Goal: Task Accomplishment & Management: Complete application form

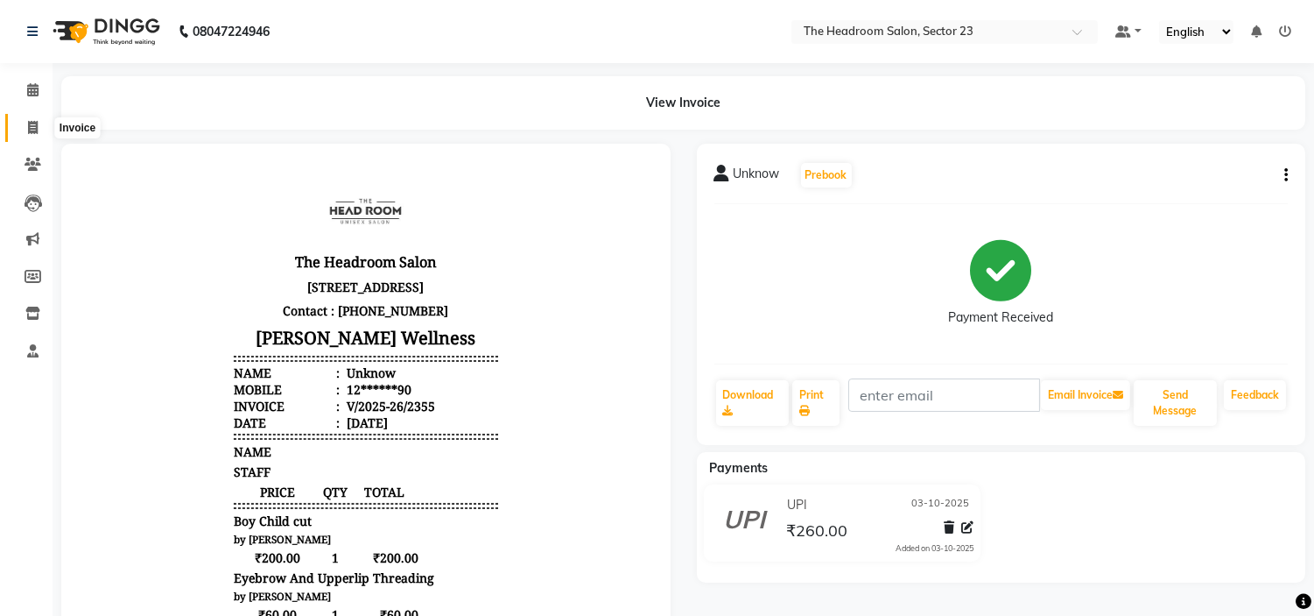
click at [23, 134] on span at bounding box center [33, 128] width 31 height 20
select select "service"
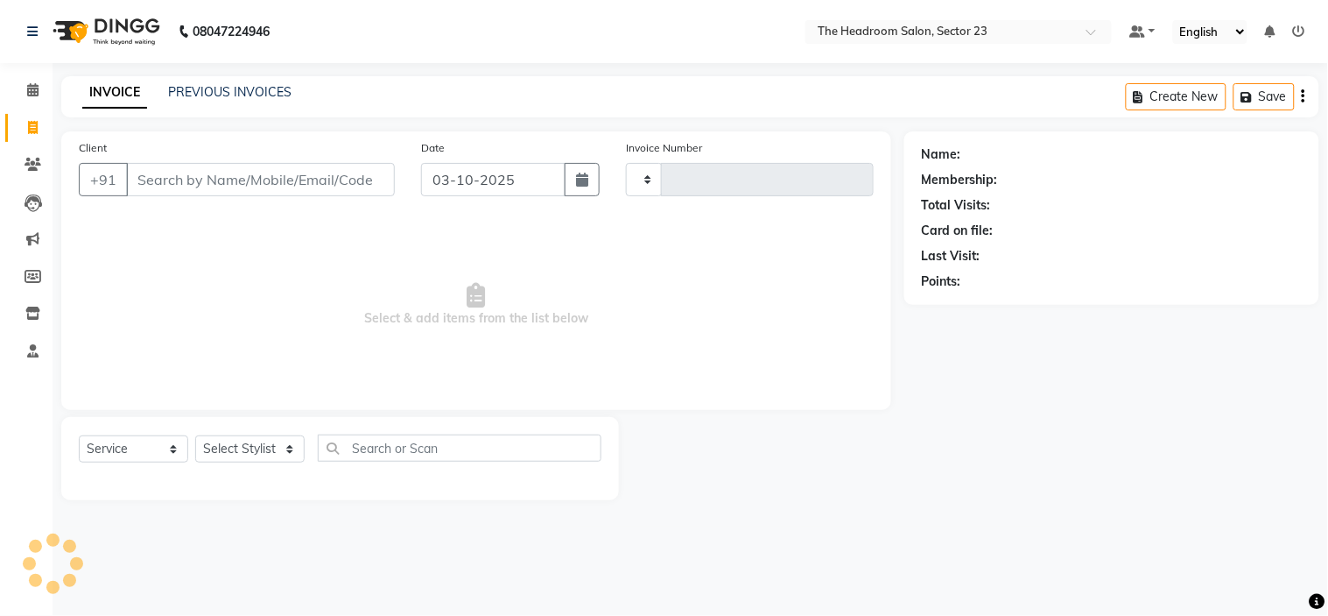
click at [23, 134] on span at bounding box center [33, 128] width 31 height 20
select select "service"
select select "6796"
type input "2356"
click at [194, 177] on input "Client" at bounding box center [260, 179] width 269 height 33
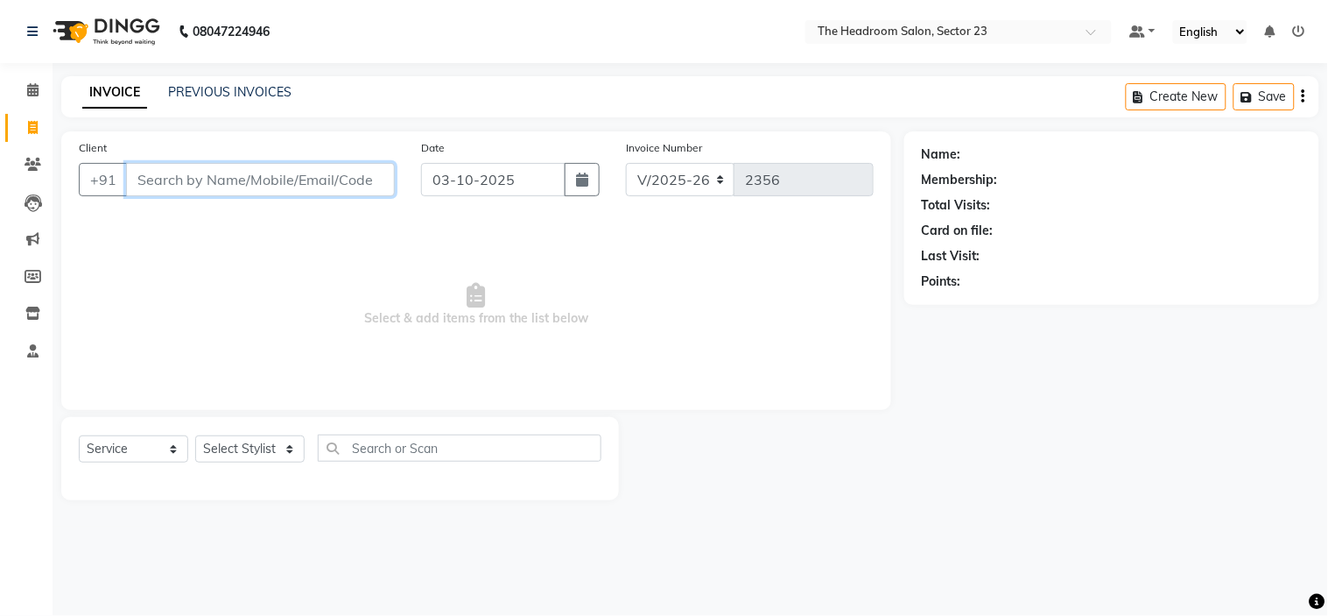
click at [194, 177] on input "Client" at bounding box center [260, 179] width 269 height 33
click at [194, 177] on input "p" at bounding box center [260, 179] width 269 height 33
click at [223, 178] on input "pu" at bounding box center [260, 179] width 269 height 33
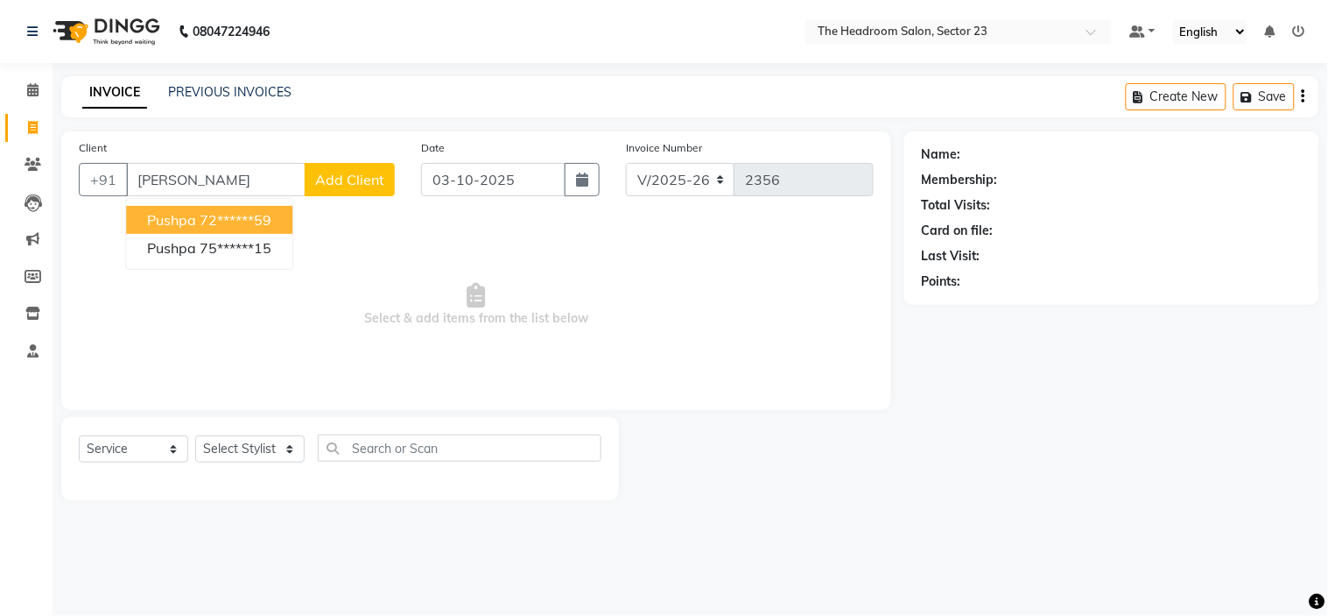
click at [243, 433] on div "Select Service Product Membership Package Voucher Prepaid Gift Card Select Styl…" at bounding box center [340, 458] width 558 height 83
click at [255, 457] on select "Select Stylist [PERSON_NAME] [PERSON_NAME] [PERSON_NAME] Manager [PERSON_NAME] …" at bounding box center [249, 448] width 109 height 27
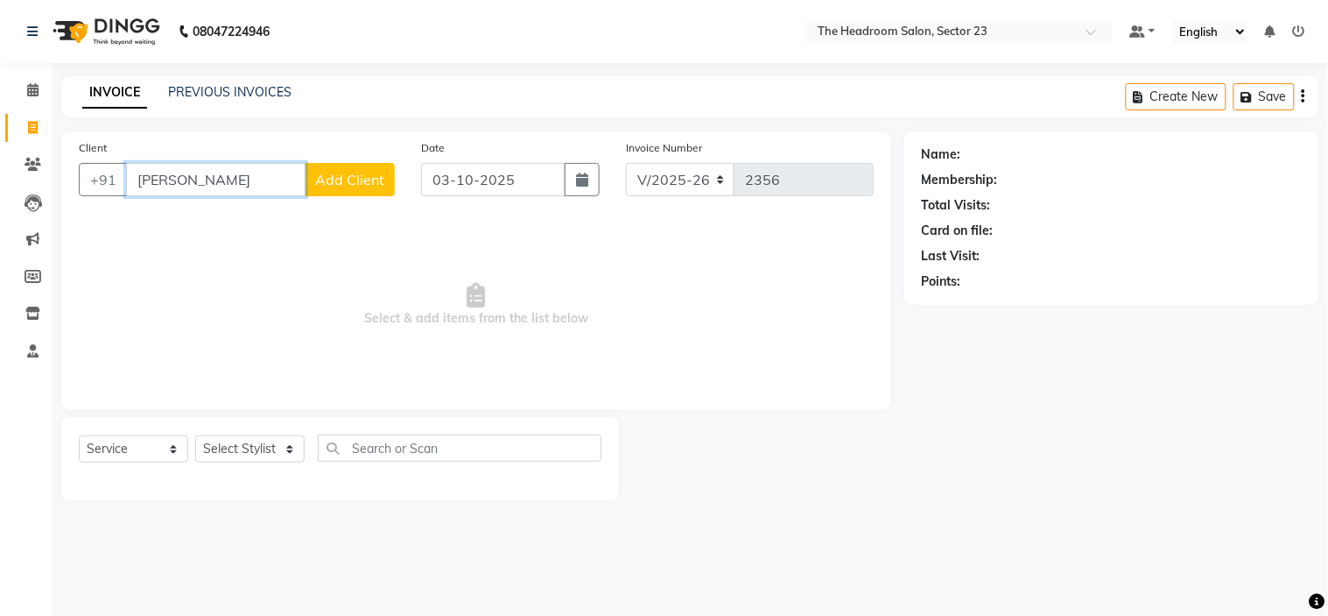
click at [249, 172] on input "[PERSON_NAME]" at bounding box center [216, 179] width 180 height 33
type input "p"
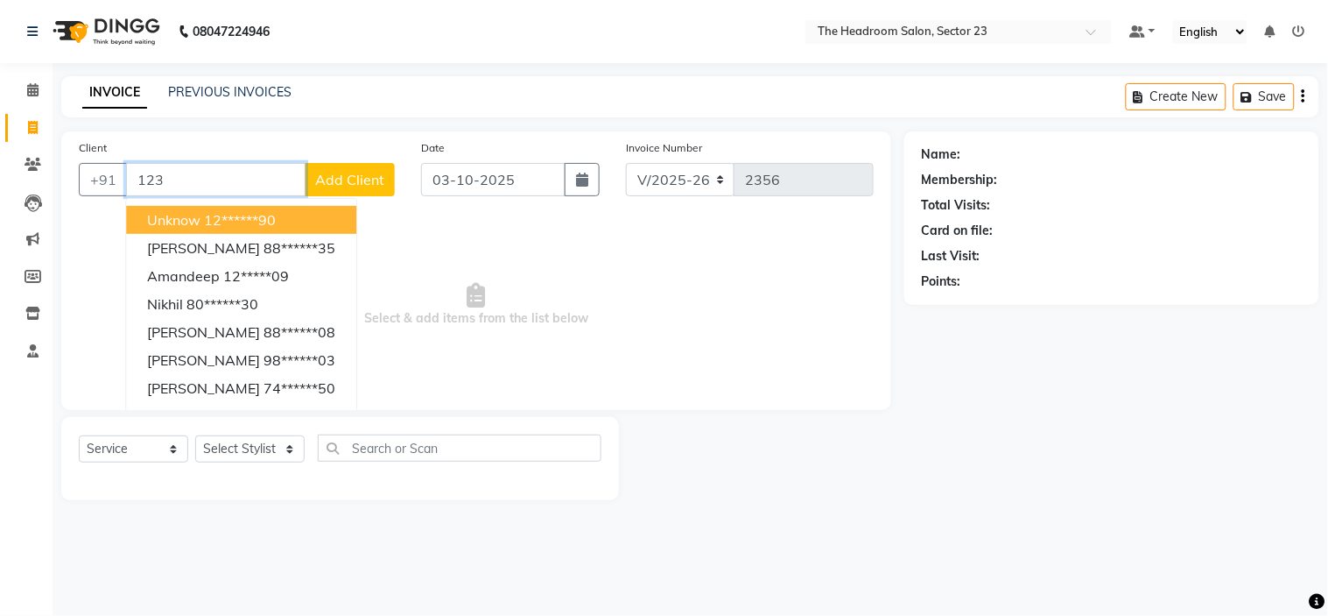
click at [238, 220] on ngb-highlight "12******90" at bounding box center [240, 220] width 72 height 18
type input "12******90"
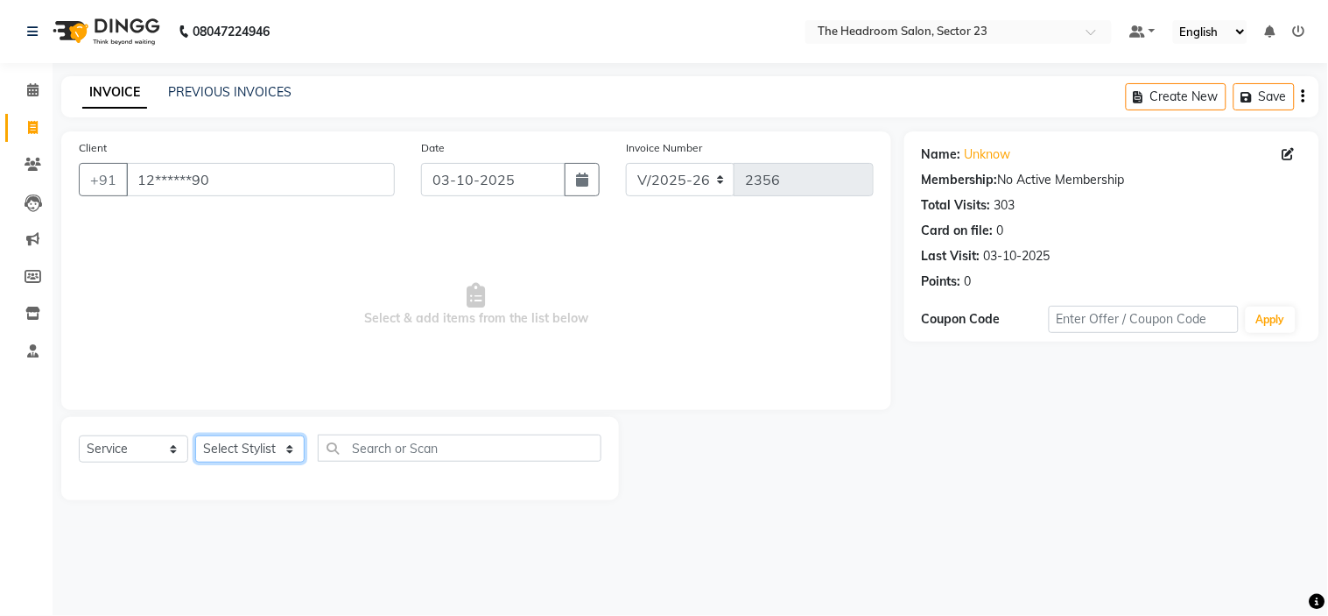
click at [275, 443] on select "Select Stylist [PERSON_NAME] [PERSON_NAME] [PERSON_NAME] Manager [PERSON_NAME] …" at bounding box center [249, 448] width 109 height 27
select select "53422"
click at [195, 436] on select "Select Stylist [PERSON_NAME] [PERSON_NAME] [PERSON_NAME] Manager [PERSON_NAME] …" at bounding box center [249, 448] width 109 height 27
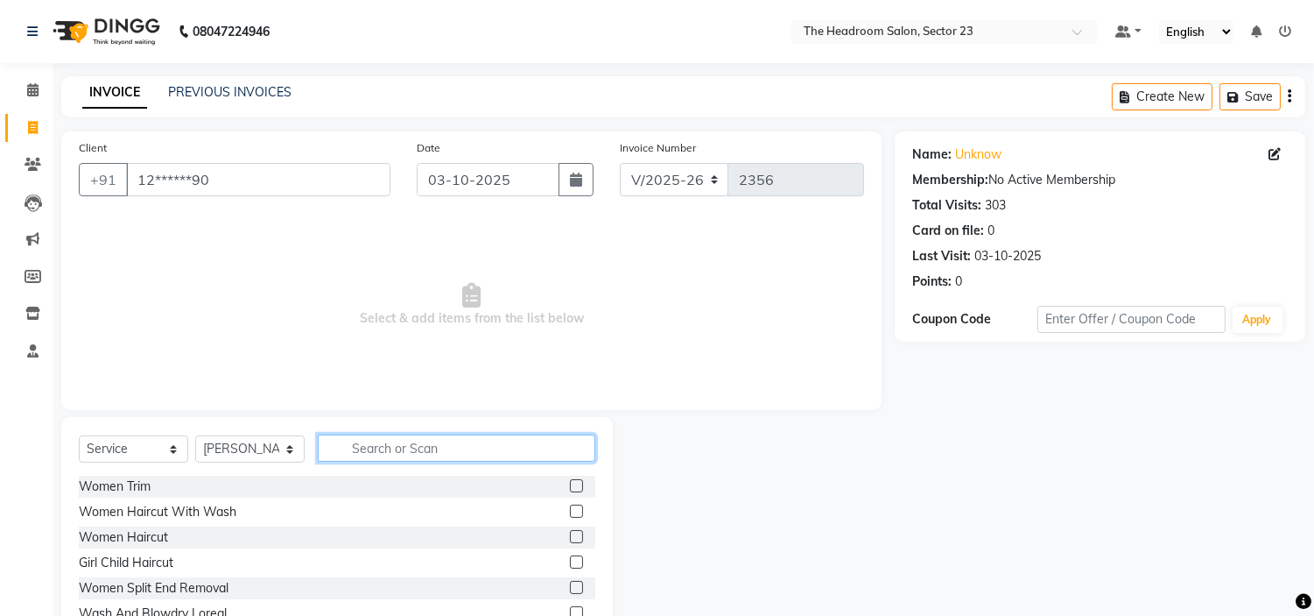
click at [410, 458] on input "text" at bounding box center [457, 447] width 278 height 27
type input "cut"
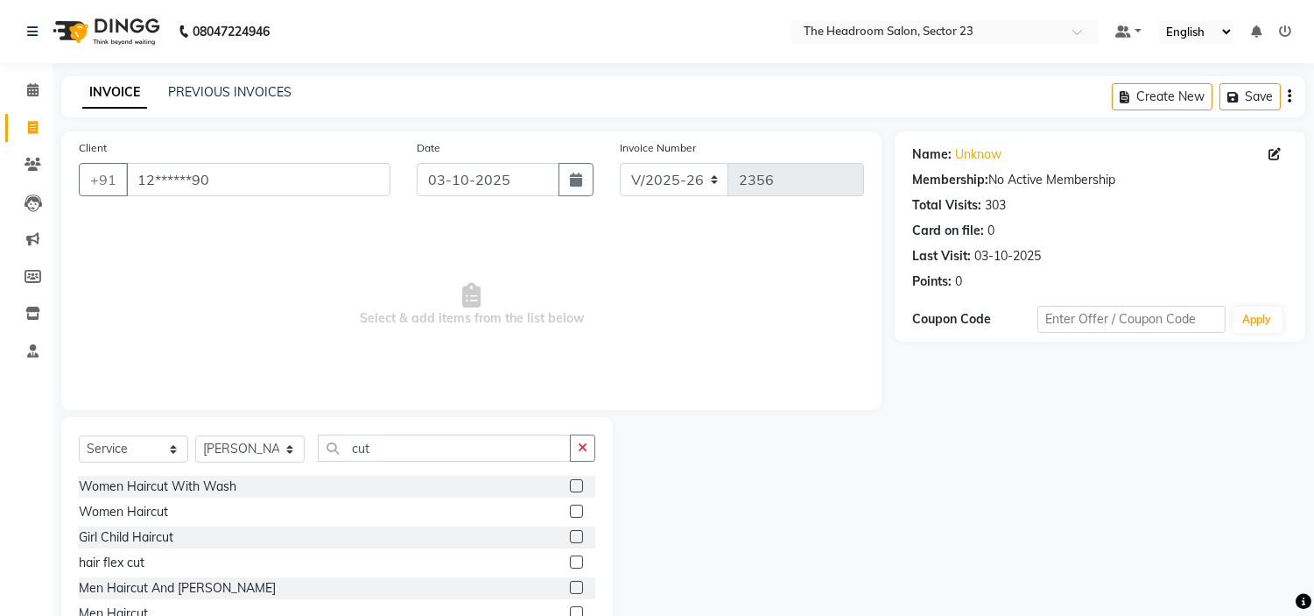
click at [570, 609] on label at bounding box center [576, 612] width 13 height 13
click at [570, 609] on input "checkbox" at bounding box center [575, 613] width 11 height 11
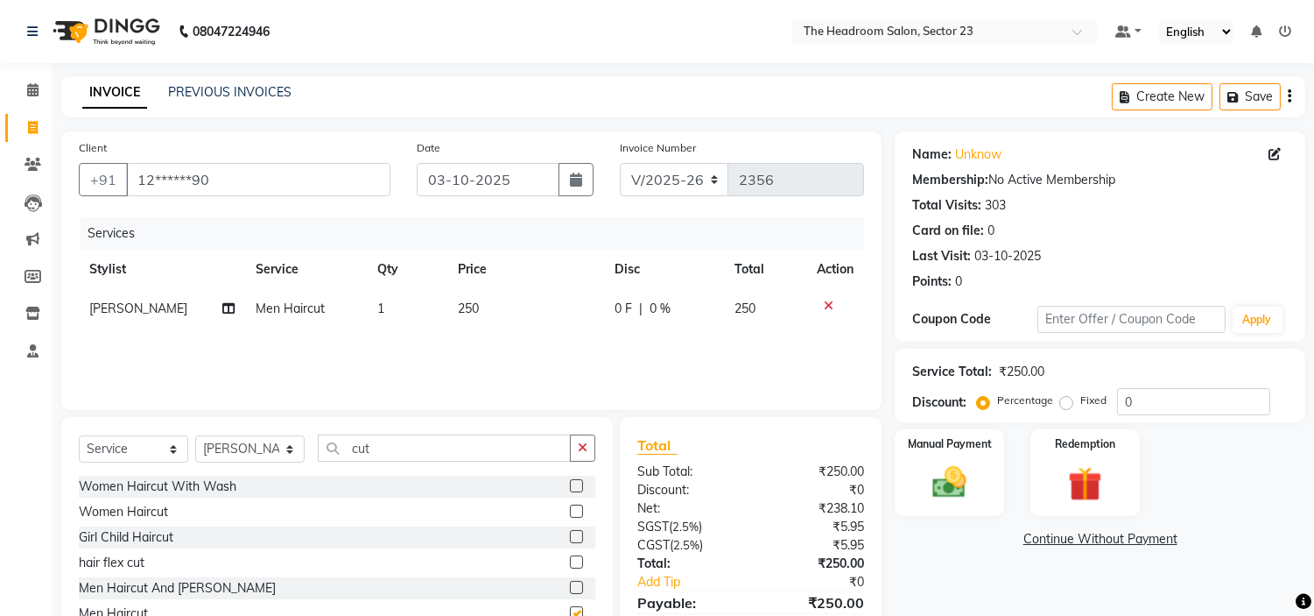
checkbox input "false"
click at [940, 450] on label "Manual Payment" at bounding box center [950, 442] width 88 height 17
click at [1039, 541] on span "UPI" at bounding box center [1035, 540] width 27 height 20
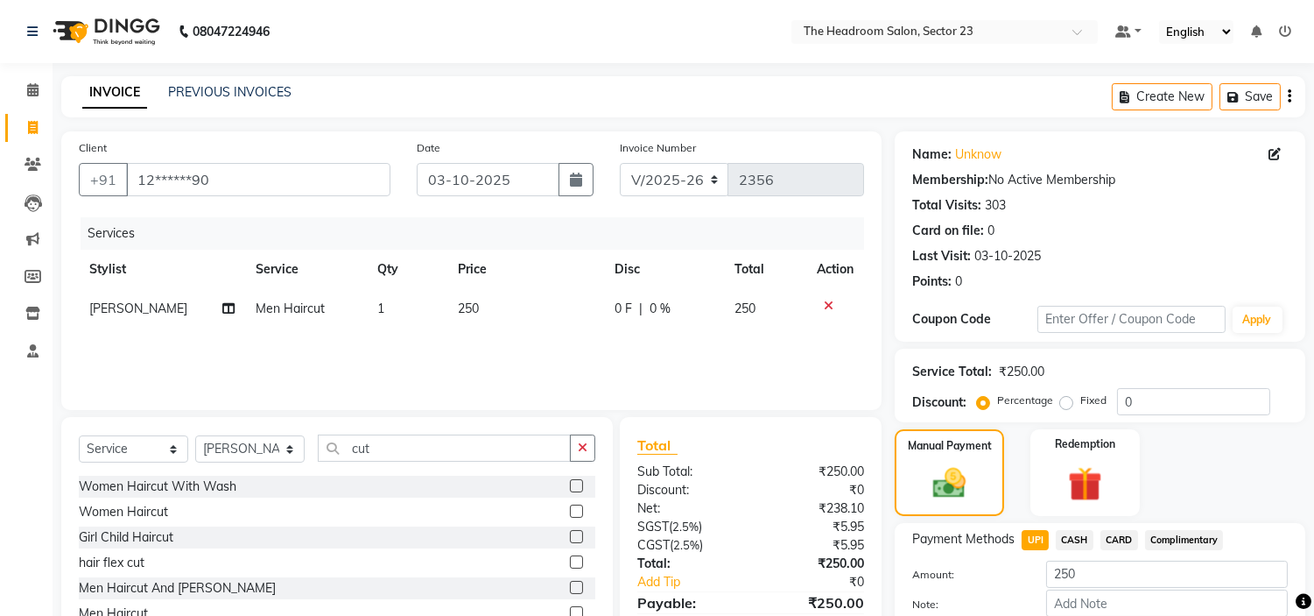
scroll to position [99, 0]
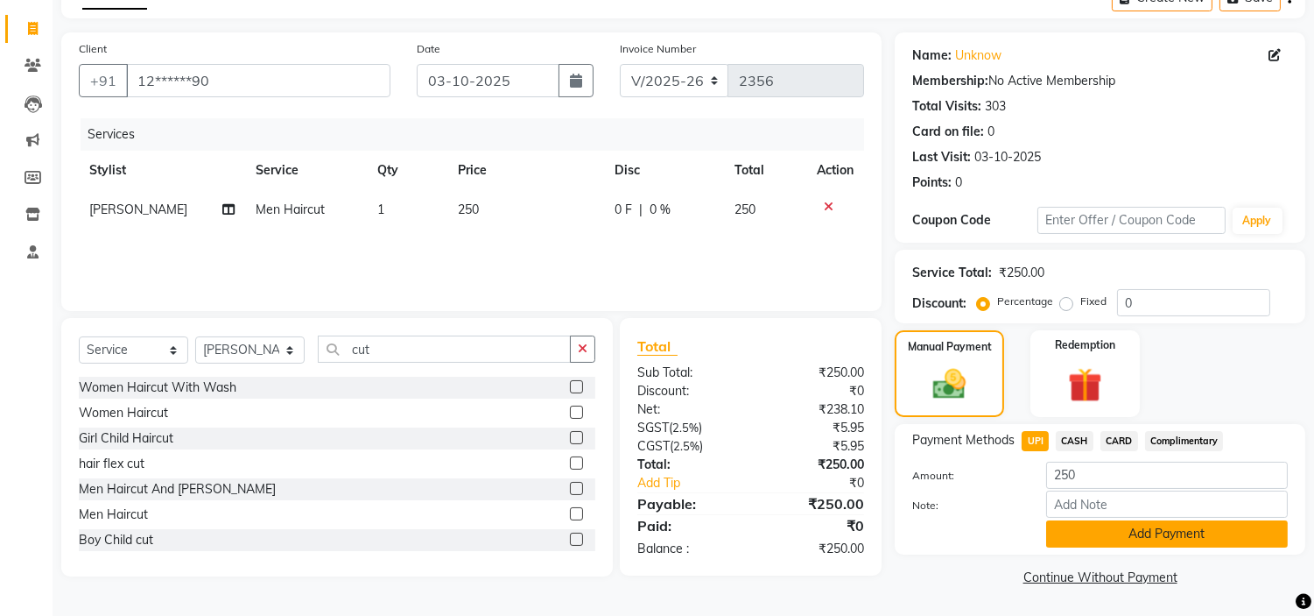
click at [1207, 532] on button "Add Payment" at bounding box center [1167, 533] width 242 height 27
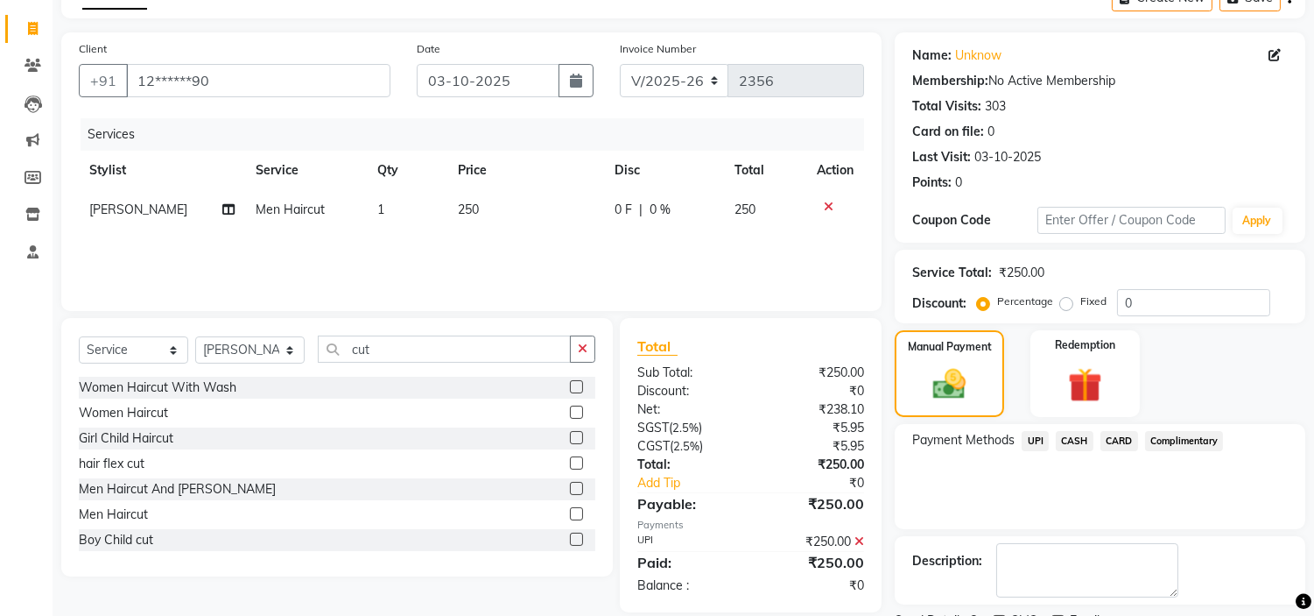
scroll to position [172, 0]
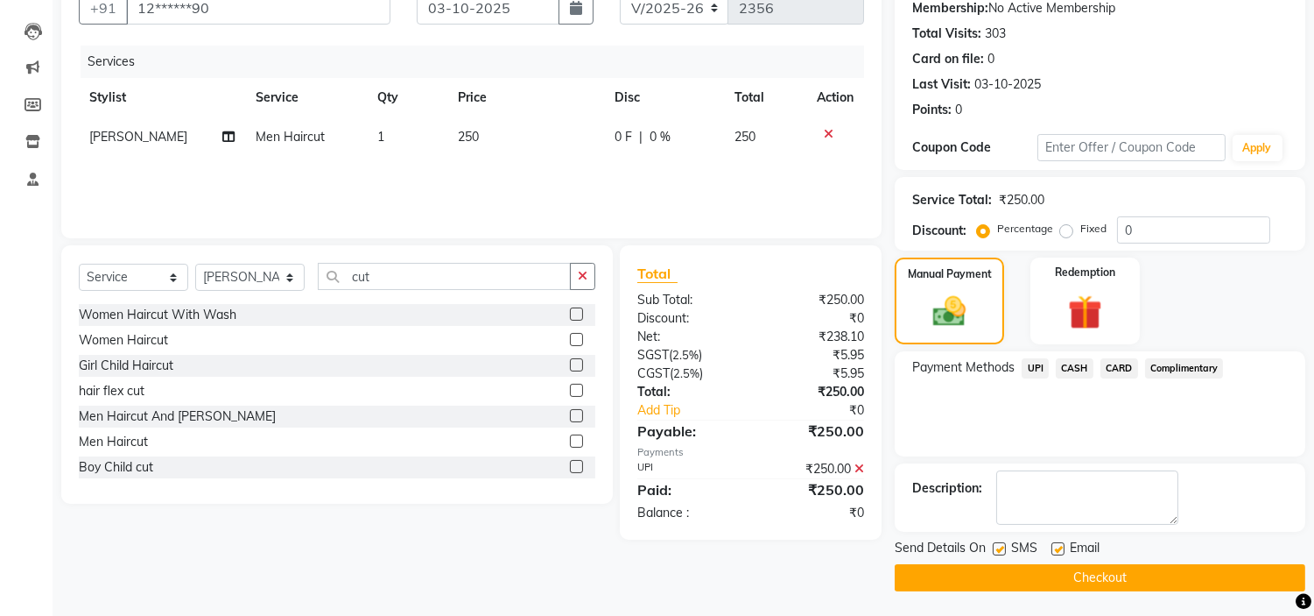
click at [1187, 581] on button "Checkout" at bounding box center [1100, 577] width 411 height 27
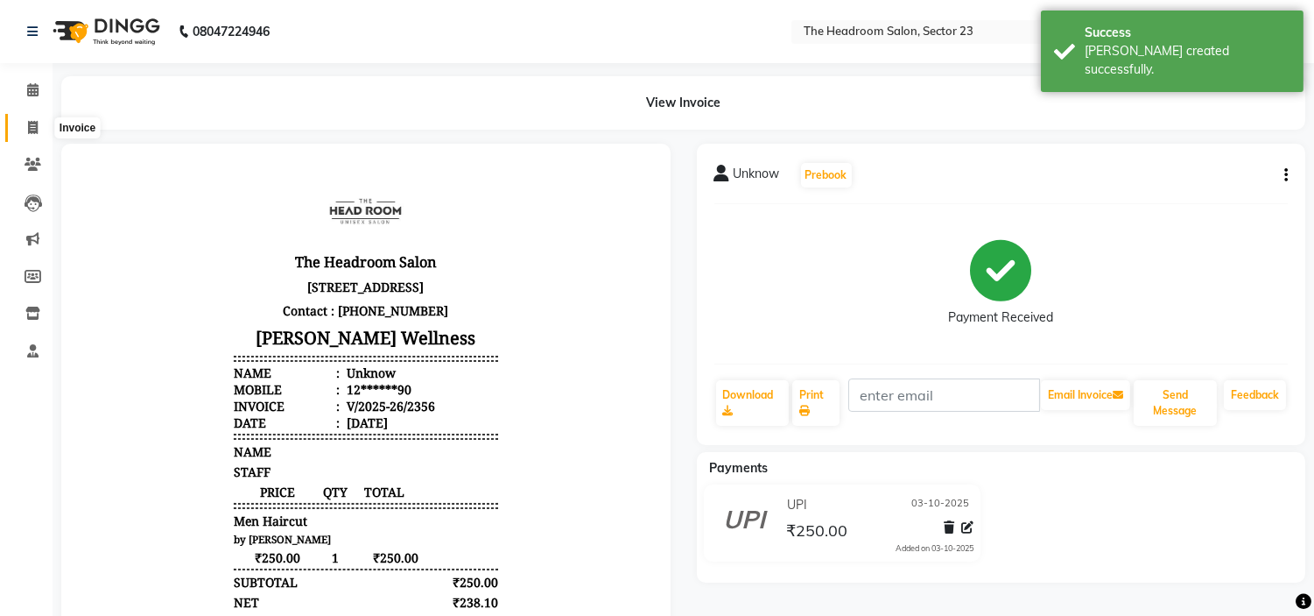
click at [38, 137] on span at bounding box center [33, 128] width 31 height 20
select select "service"
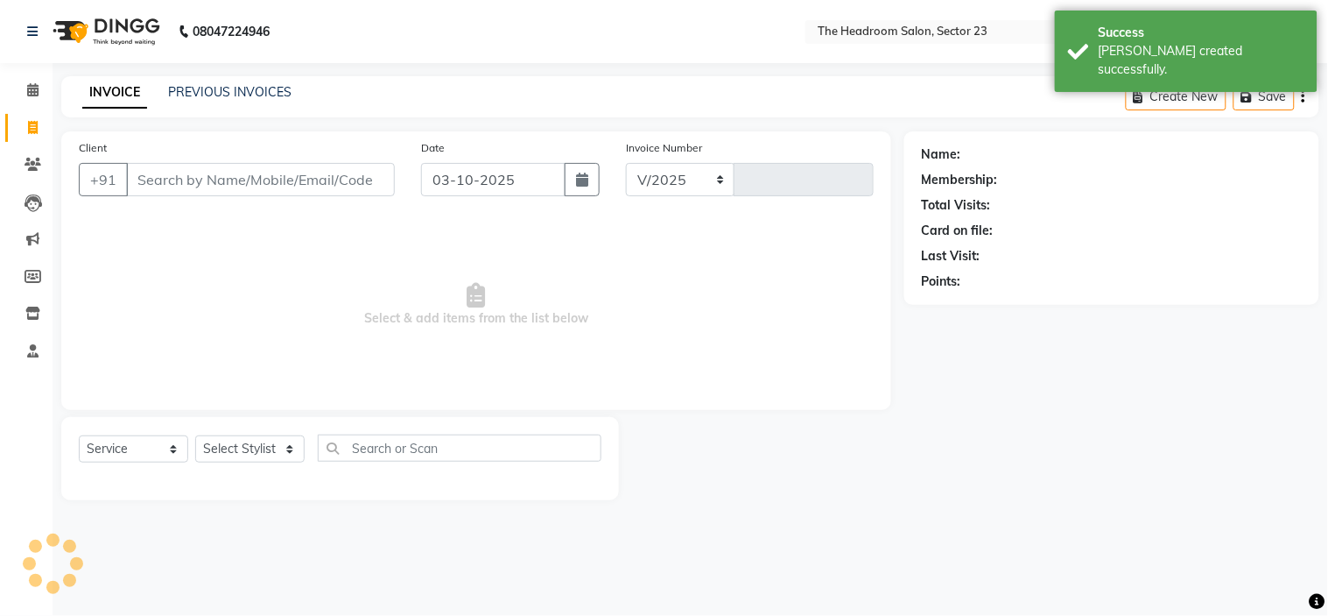
select select "6796"
type input "2357"
click at [239, 191] on input "Client" at bounding box center [260, 179] width 269 height 33
click at [278, 442] on select "Select Stylist [PERSON_NAME] [PERSON_NAME] [PERSON_NAME] Manager [PERSON_NAME] …" at bounding box center [249, 448] width 109 height 27
select select "53420"
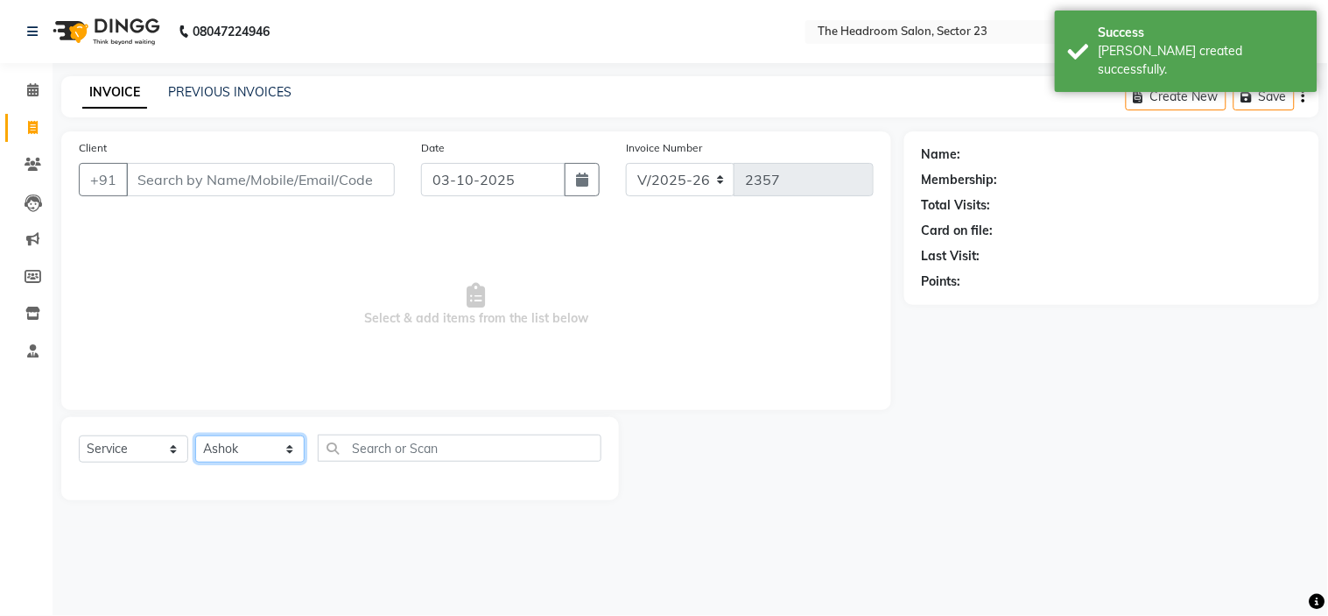
click at [195, 436] on select "Select Stylist [PERSON_NAME] [PERSON_NAME] [PERSON_NAME] Manager [PERSON_NAME] …" at bounding box center [249, 448] width 109 height 27
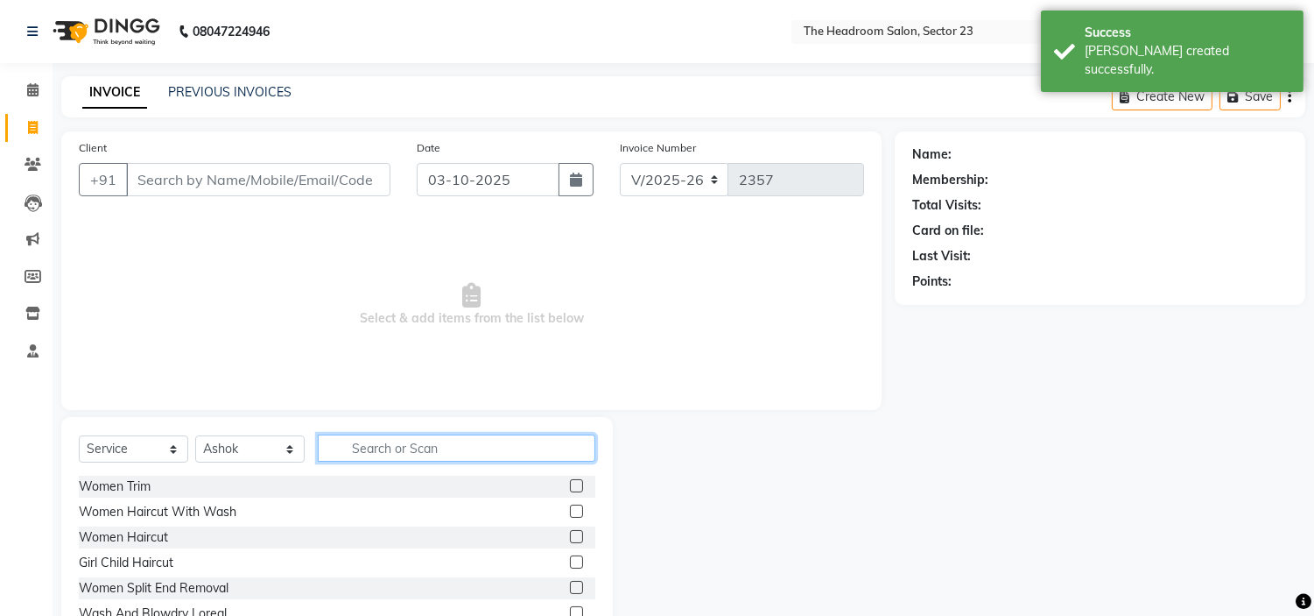
click at [362, 450] on input "text" at bounding box center [457, 447] width 278 height 27
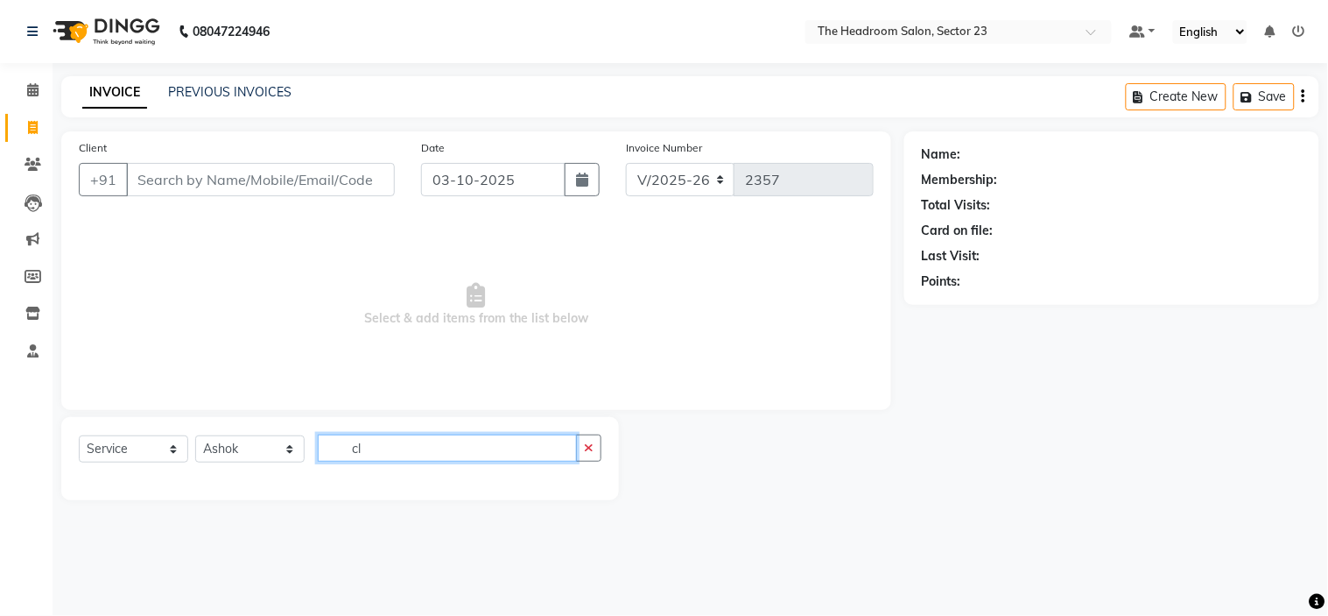
type input "c"
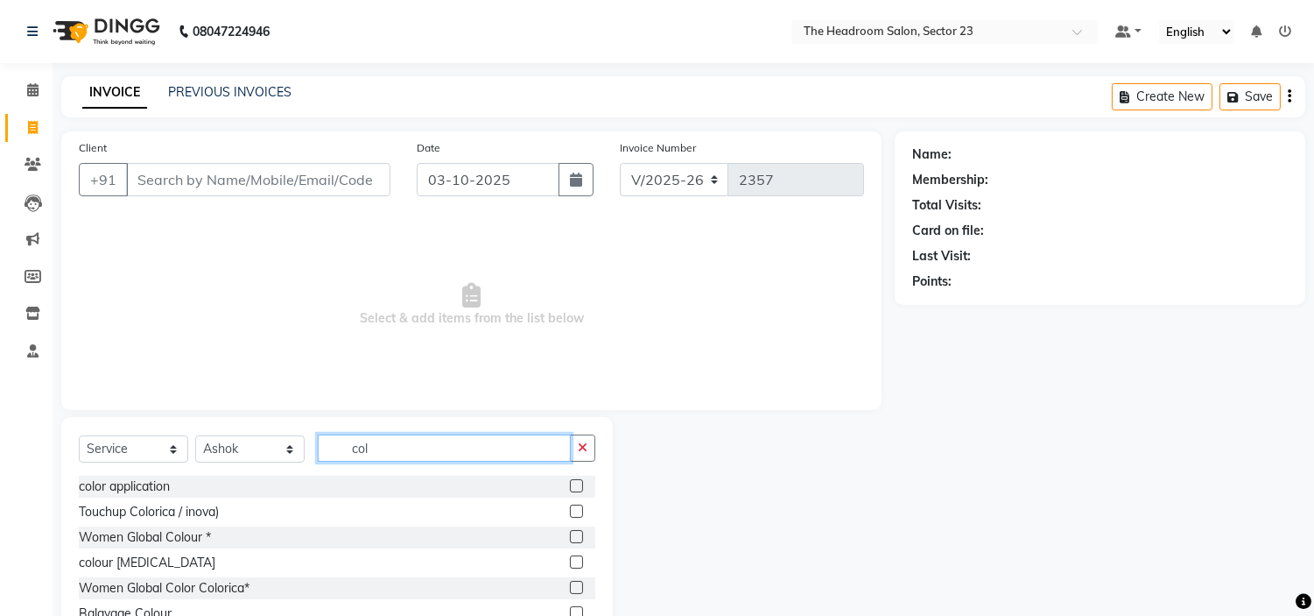
click at [412, 460] on input "col" at bounding box center [444, 447] width 253 height 27
type input "c"
type input "ino"
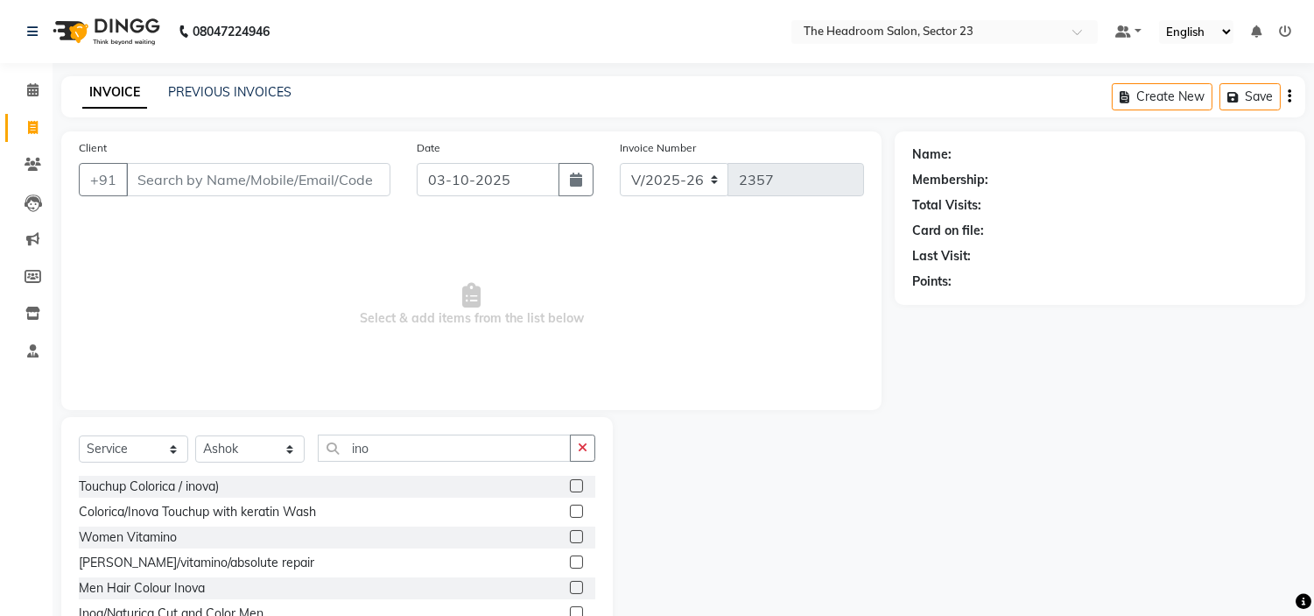
click at [579, 512] on label at bounding box center [576, 510] width 13 height 13
click at [579, 512] on input "checkbox" at bounding box center [575, 511] width 11 height 11
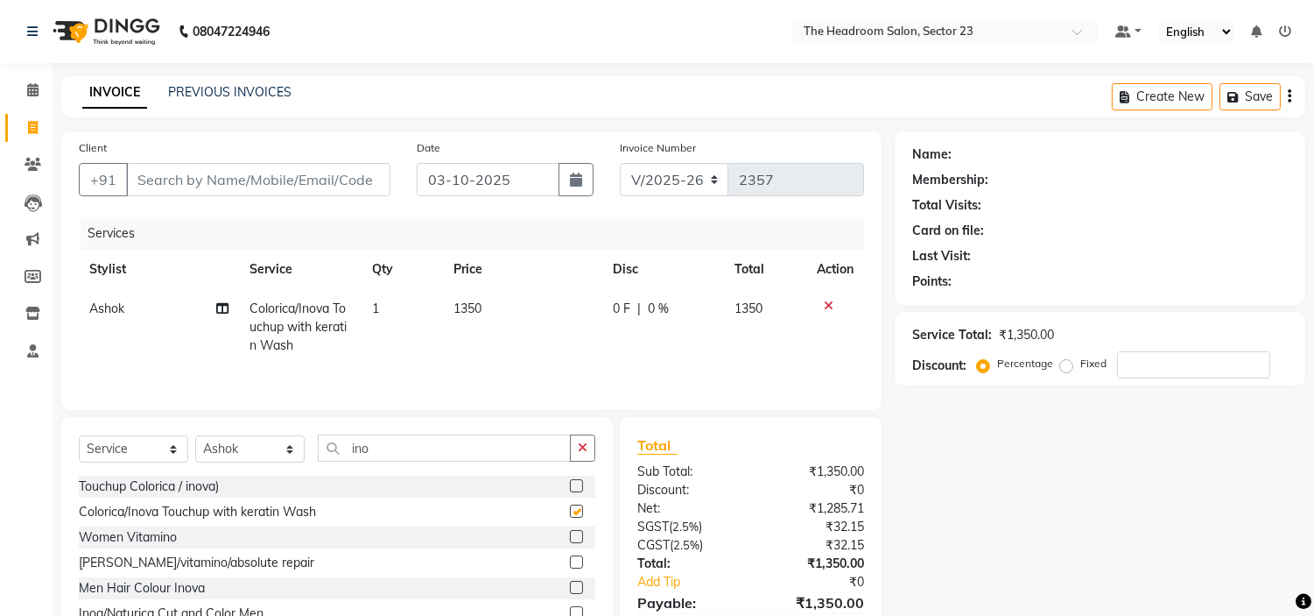
checkbox input "false"
click at [394, 453] on input "ino" at bounding box center [444, 447] width 253 height 27
click at [245, 449] on select "Select Stylist [PERSON_NAME] [PERSON_NAME] [PERSON_NAME] Manager [PERSON_NAME] …" at bounding box center [249, 448] width 109 height 27
select select "53424"
click at [195, 437] on select "Select Stylist [PERSON_NAME] [PERSON_NAME] [PERSON_NAME] Manager [PERSON_NAME] …" at bounding box center [249, 448] width 109 height 27
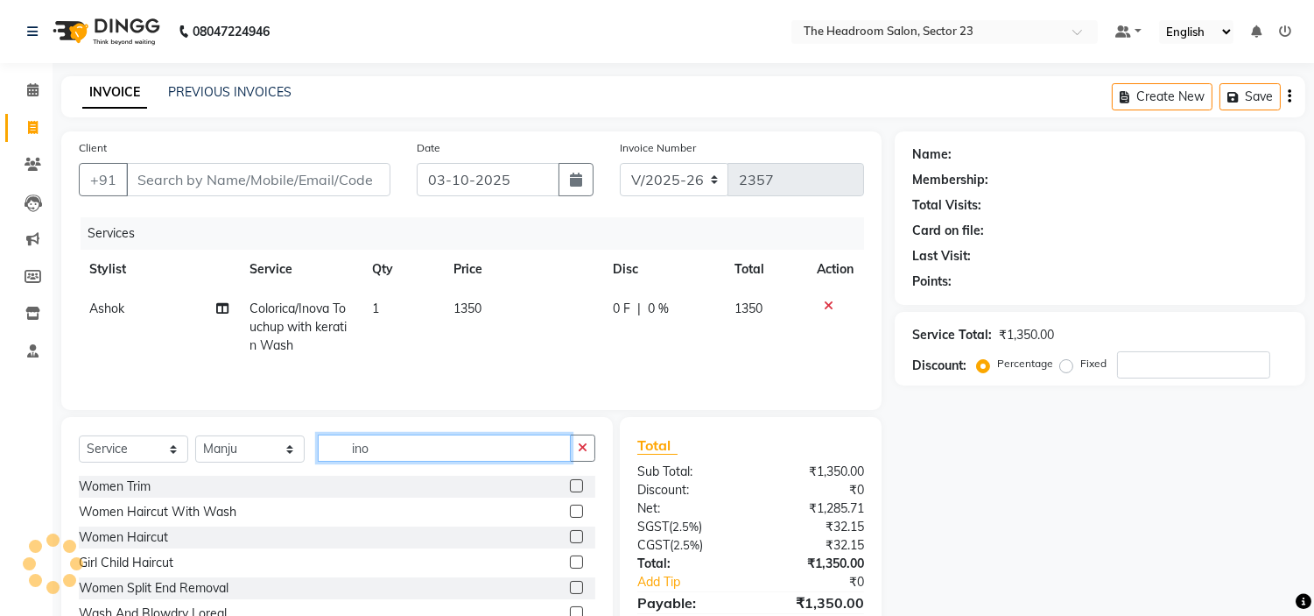
click at [410, 454] on input "ino" at bounding box center [444, 447] width 253 height 27
type input "i"
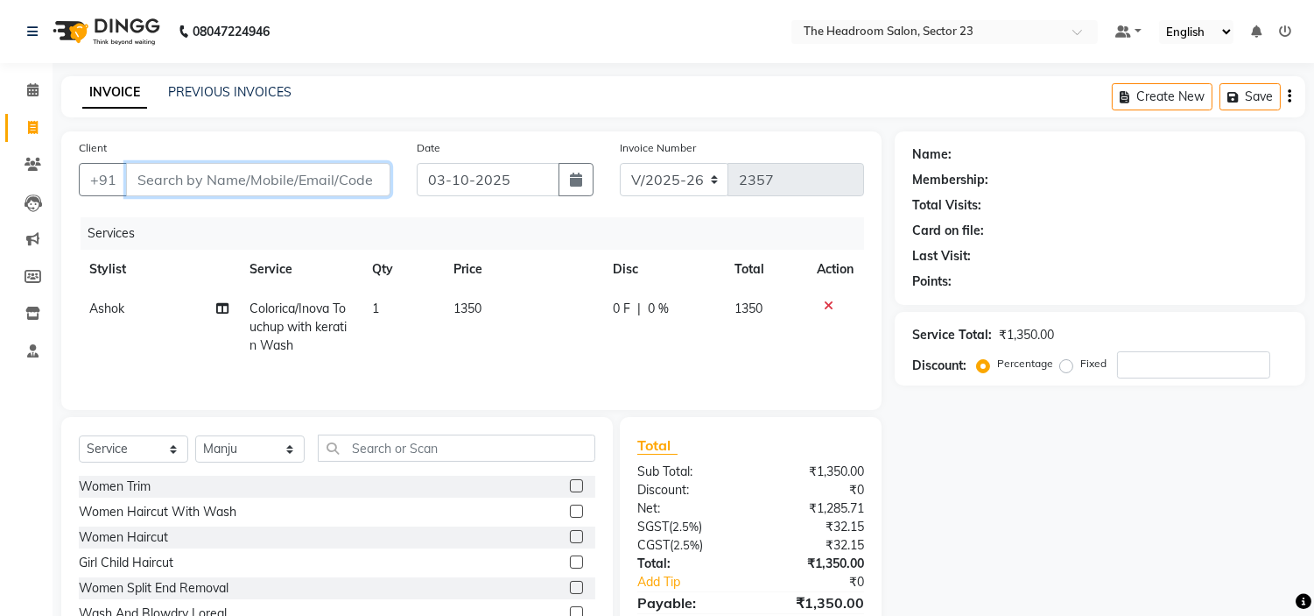
click at [252, 170] on input "Client" at bounding box center [258, 179] width 264 height 33
click at [208, 188] on input "Client" at bounding box center [258, 179] width 264 height 33
type input "7"
type input "0"
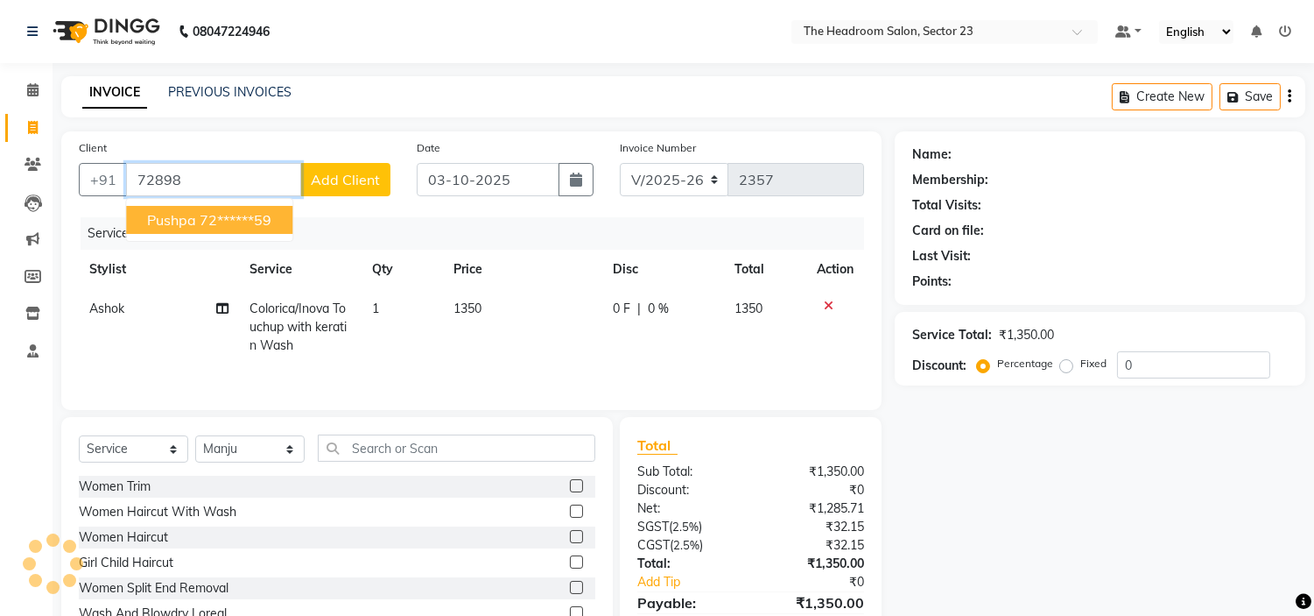
click at [201, 225] on ngb-highlight "72******59" at bounding box center [236, 220] width 72 height 18
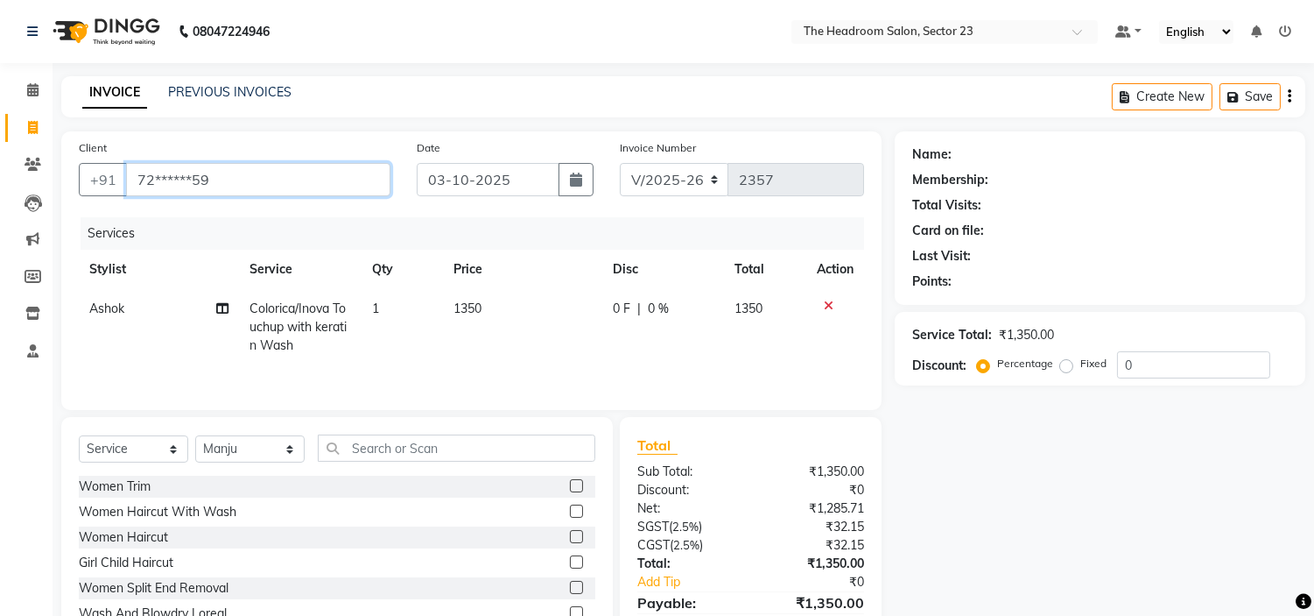
type input "72******59"
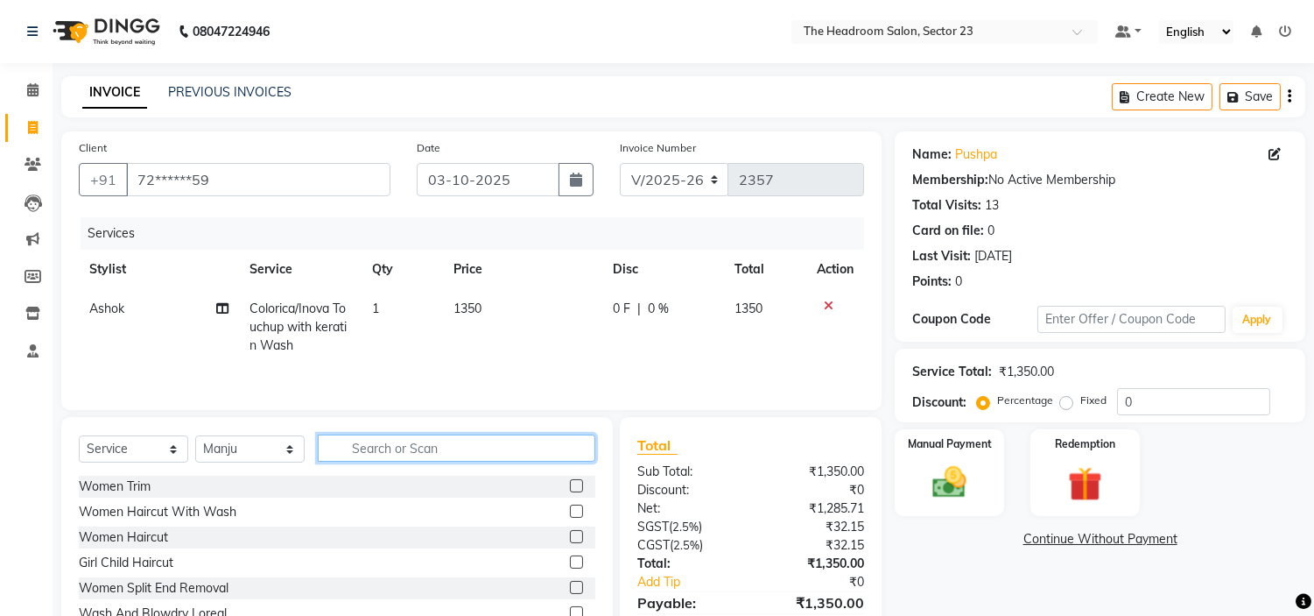
click at [356, 447] on input "text" at bounding box center [457, 447] width 278 height 27
type input "ey"
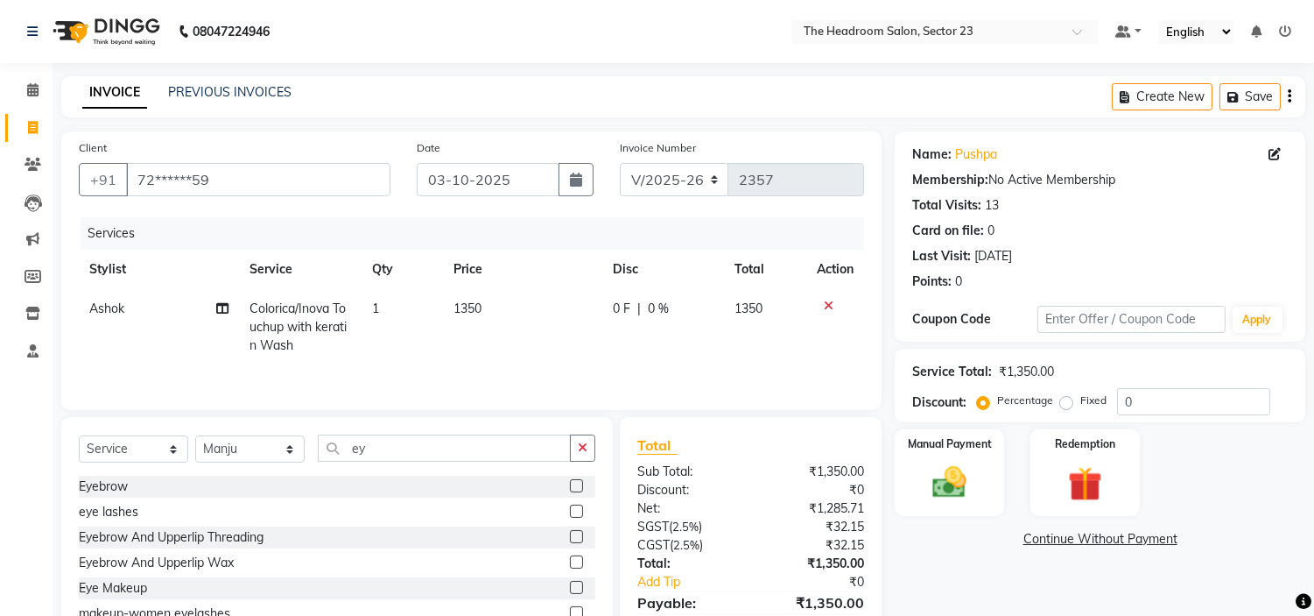
click at [570, 562] on label at bounding box center [576, 561] width 13 height 13
click at [570, 562] on input "checkbox" at bounding box center [575, 562] width 11 height 11
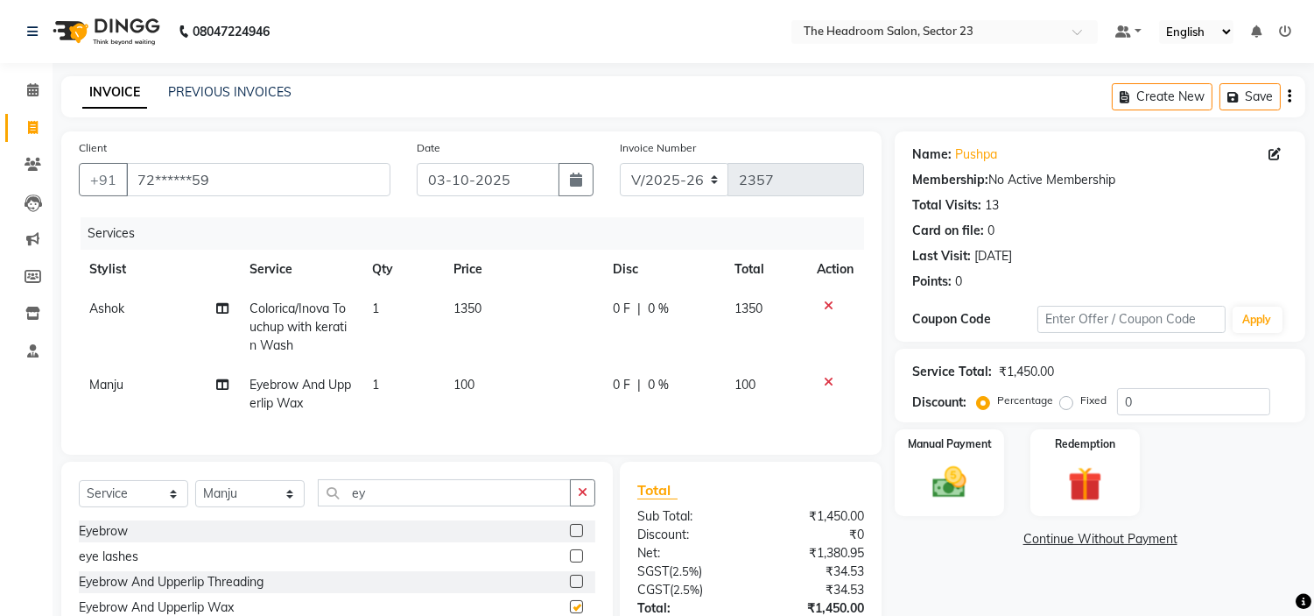
checkbox input "false"
click at [396, 506] on input "ey" at bounding box center [444, 492] width 253 height 27
type input "e"
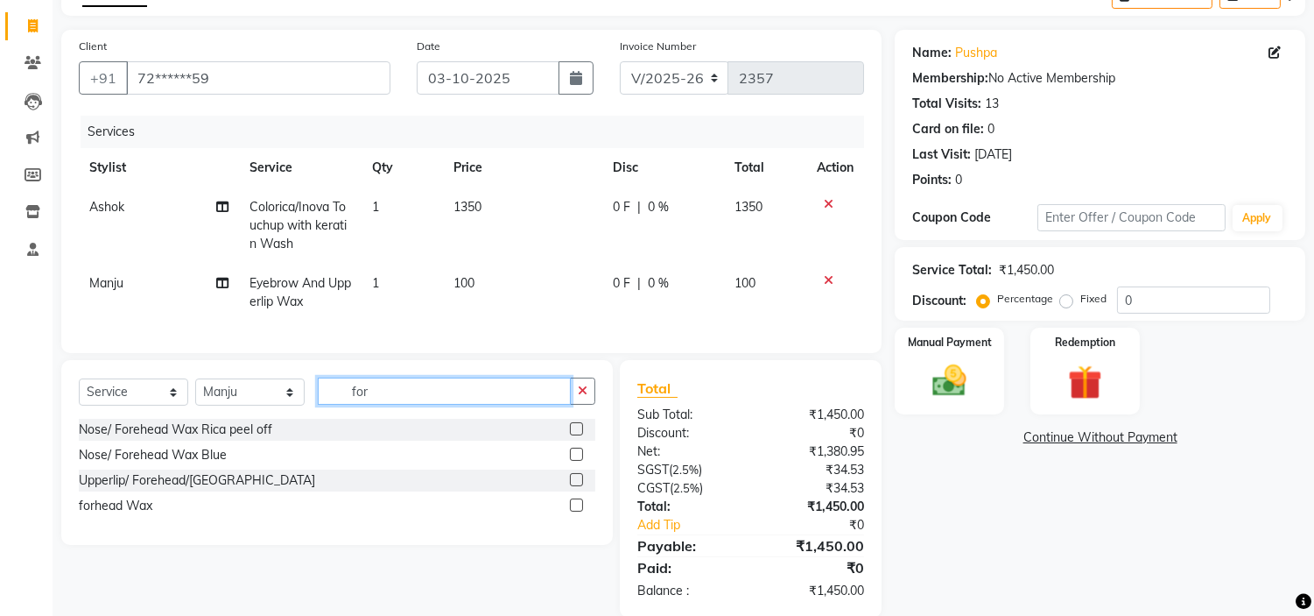
scroll to position [144, 0]
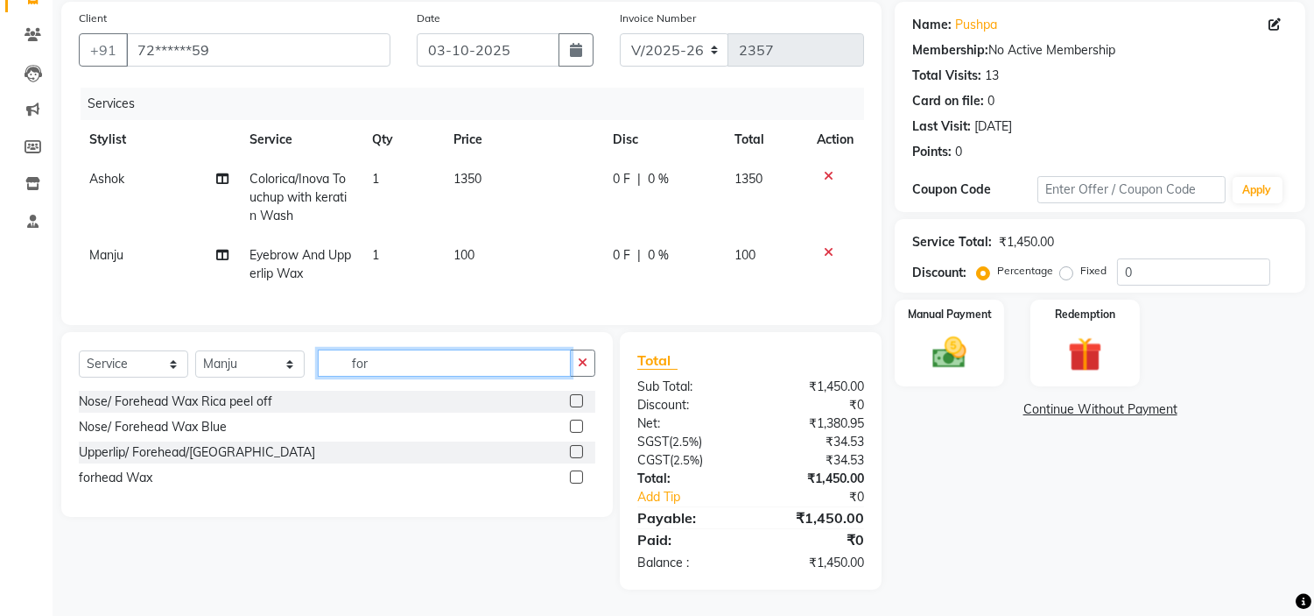
type input "for"
click at [574, 475] on label at bounding box center [576, 476] width 13 height 13
click at [574, 475] on input "checkbox" at bounding box center [575, 477] width 11 height 11
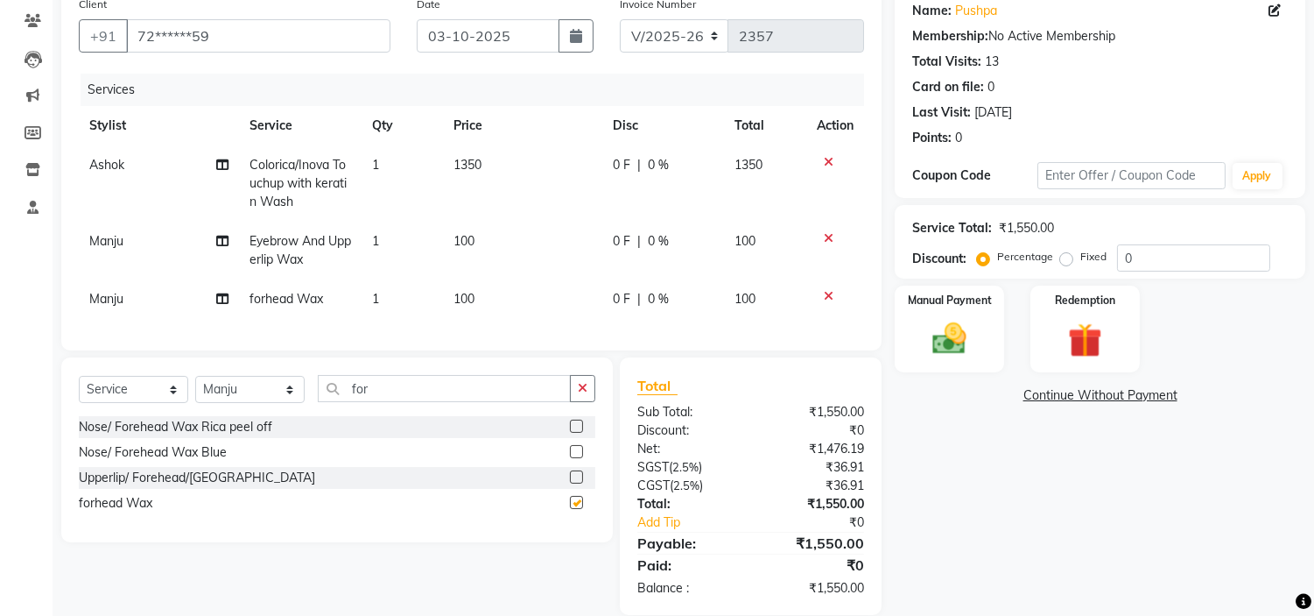
checkbox input "false"
click at [396, 402] on input "for" at bounding box center [444, 388] width 253 height 27
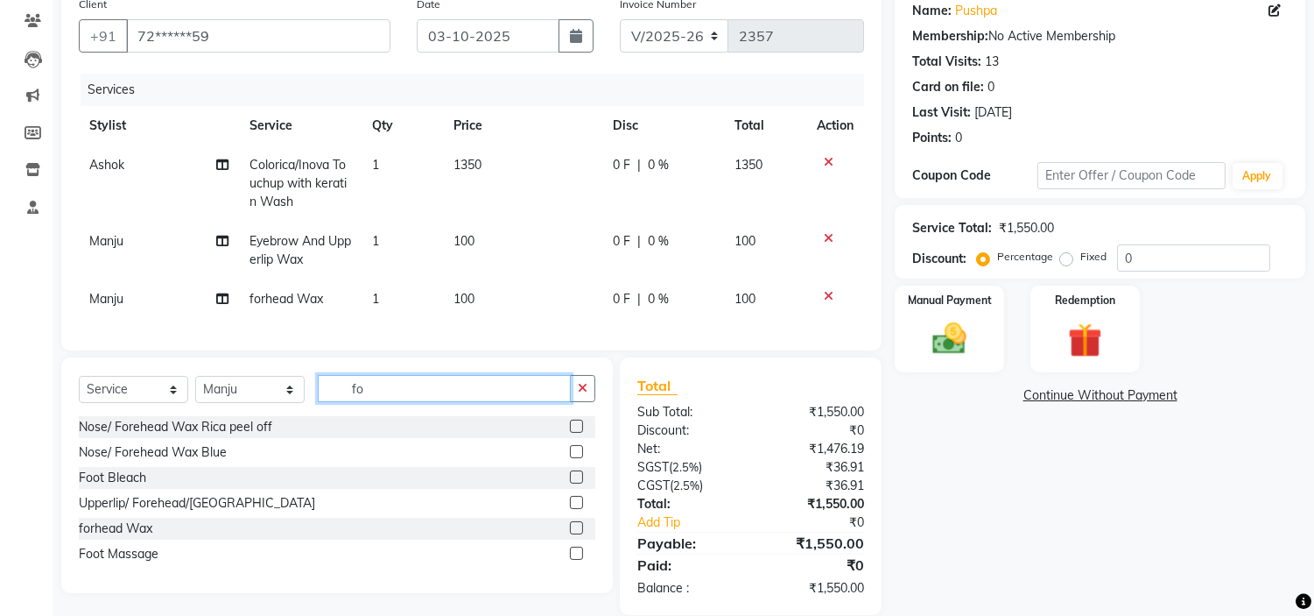
type input "f"
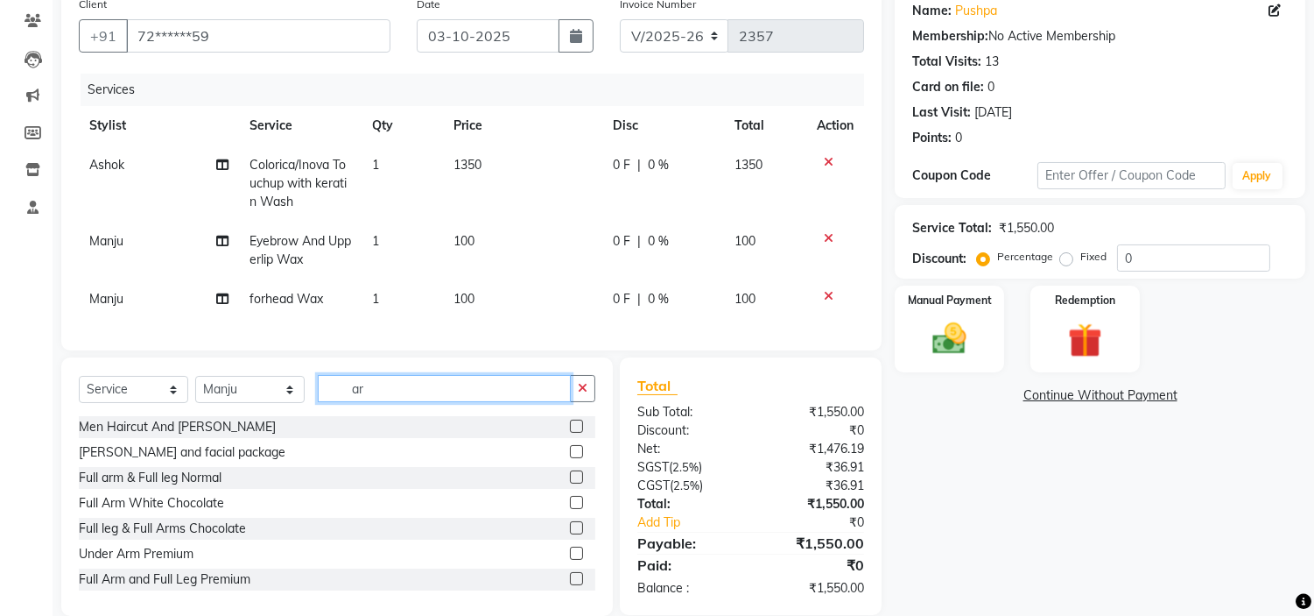
type input "a"
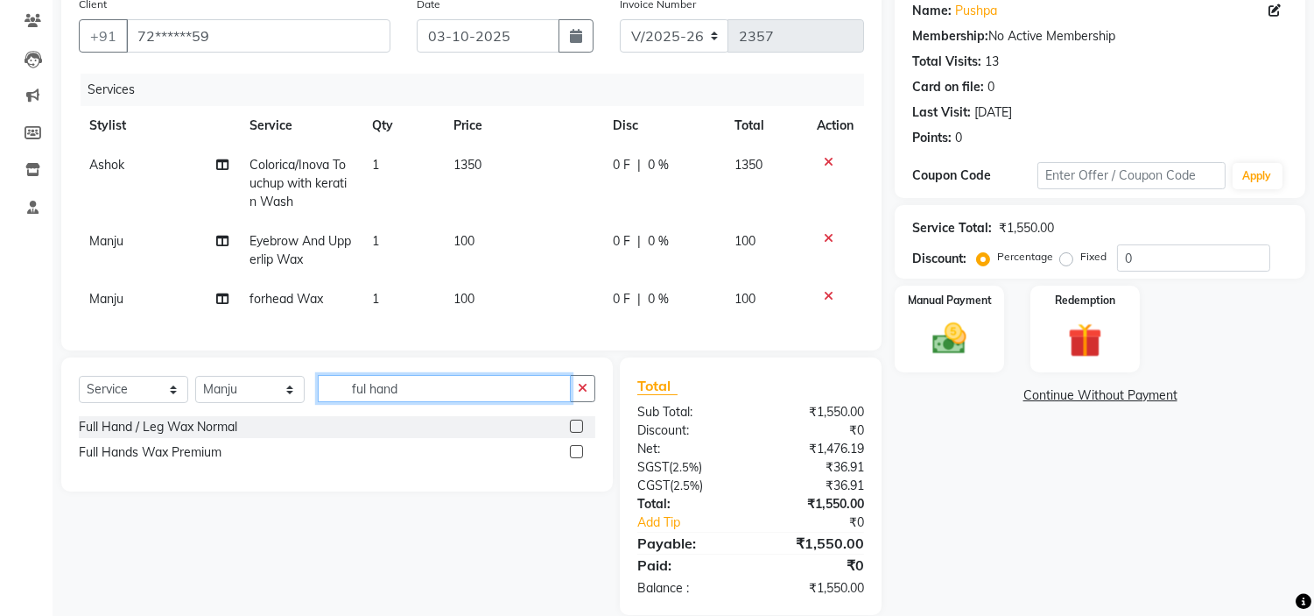
type input "ful hand"
click at [579, 458] on label at bounding box center [576, 451] width 13 height 13
click at [579, 458] on input "checkbox" at bounding box center [575, 452] width 11 height 11
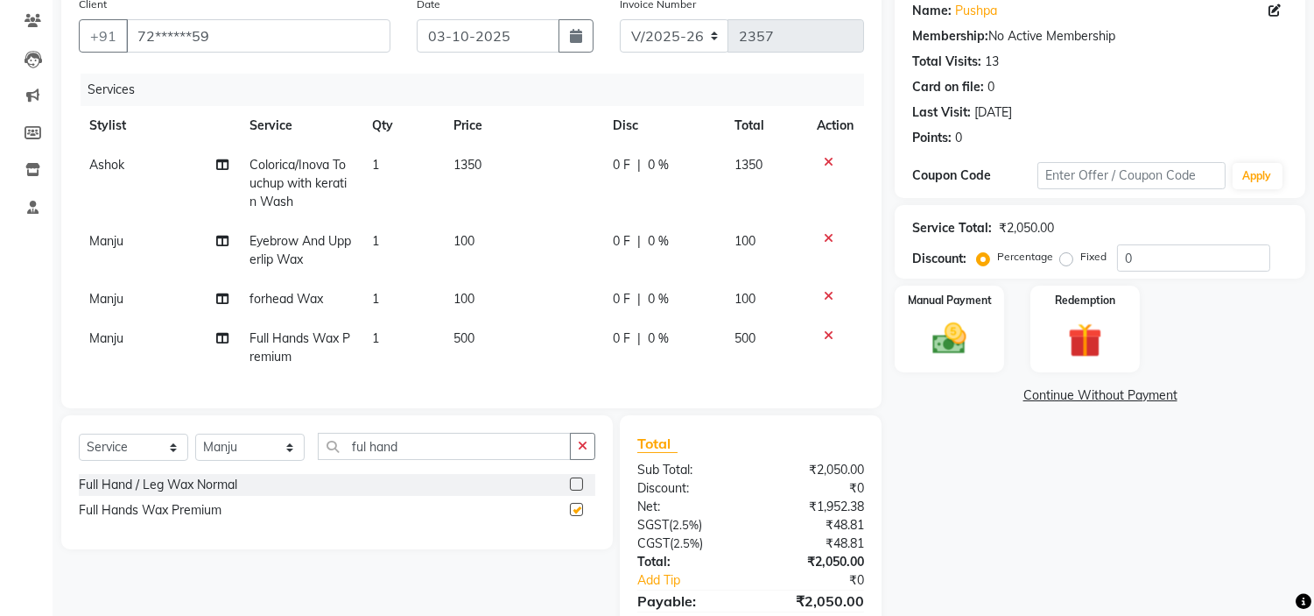
checkbox input "false"
click at [433, 456] on input "ful hand" at bounding box center [444, 446] width 253 height 27
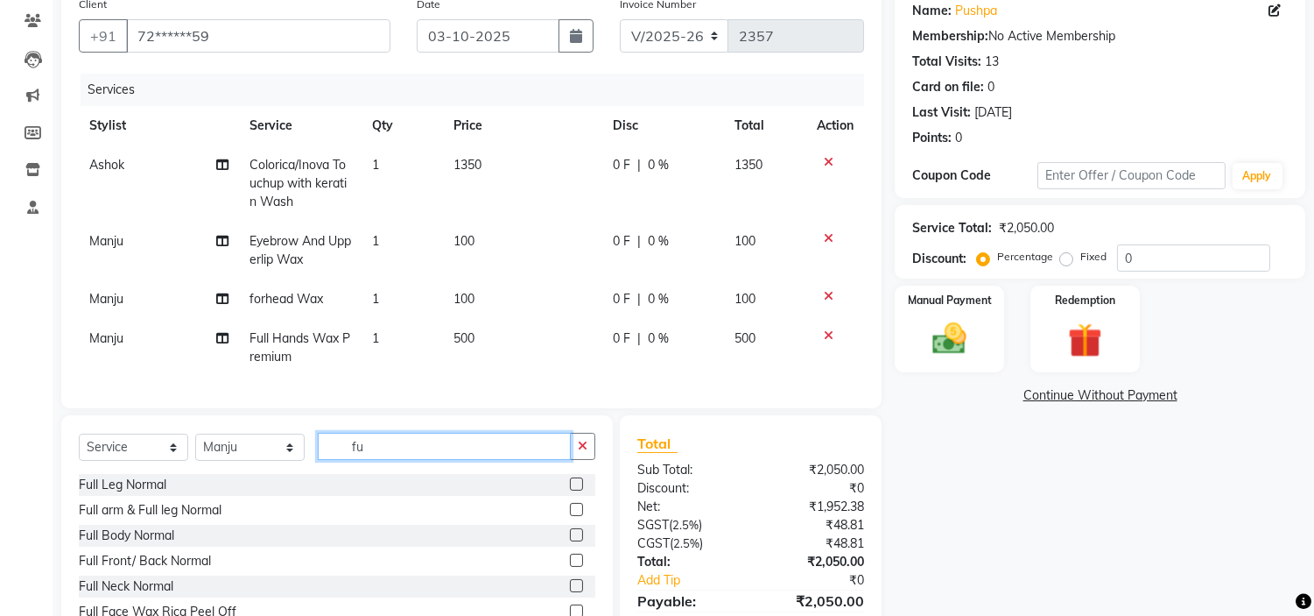
type input "f"
type input "bik"
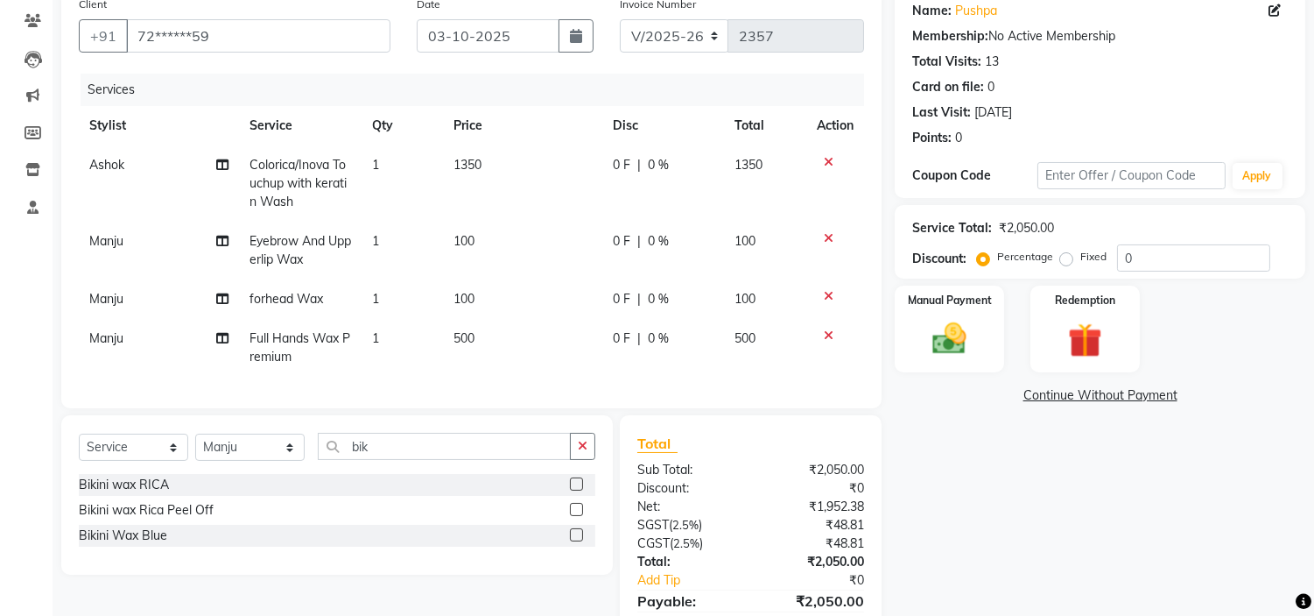
click at [574, 490] on label at bounding box center [576, 483] width 13 height 13
click at [574, 490] on input "checkbox" at bounding box center [575, 484] width 11 height 11
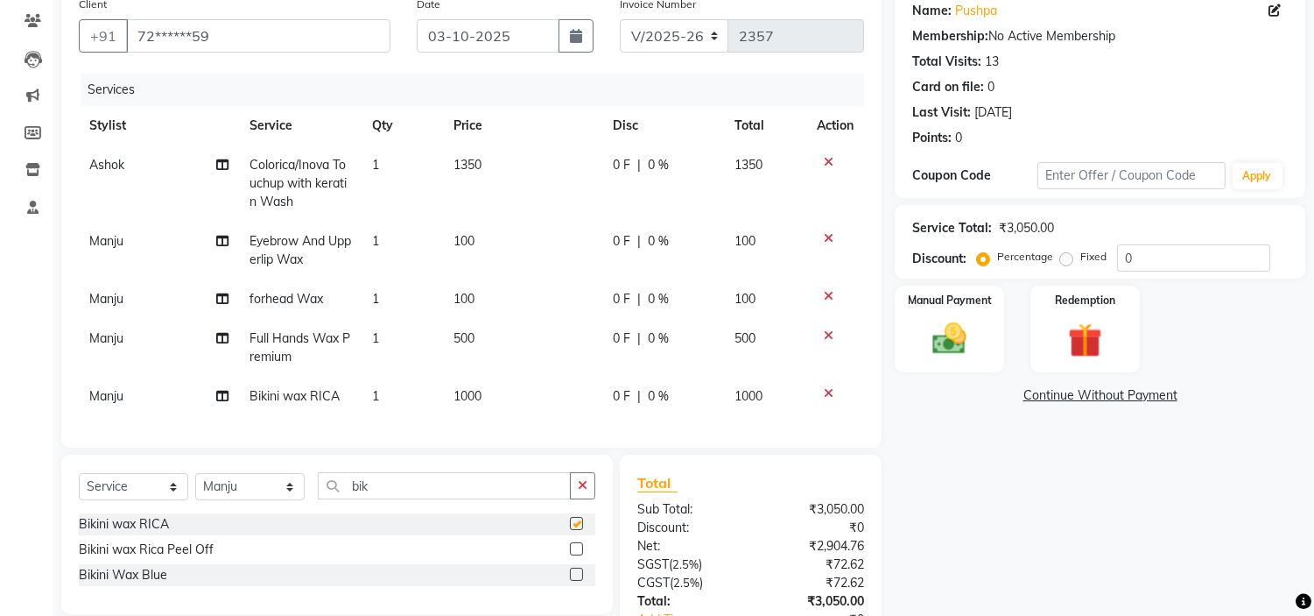
checkbox input "false"
click at [966, 346] on img at bounding box center [950, 339] width 58 height 41
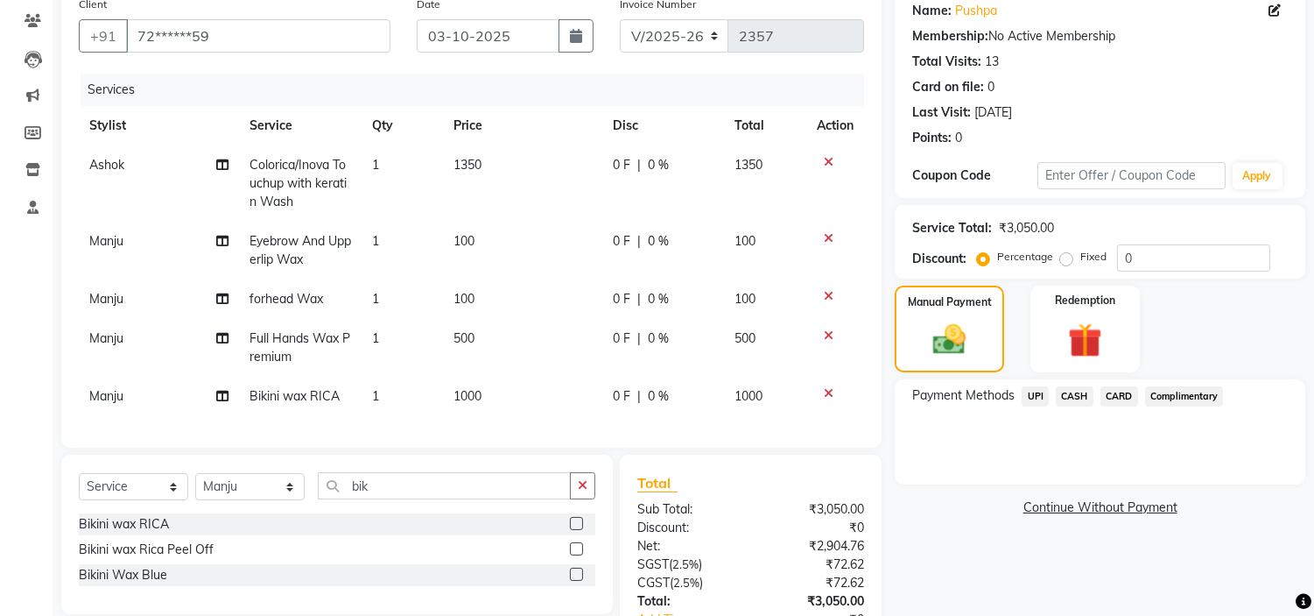
click at [473, 238] on span "100" at bounding box center [464, 241] width 21 height 16
select select "53424"
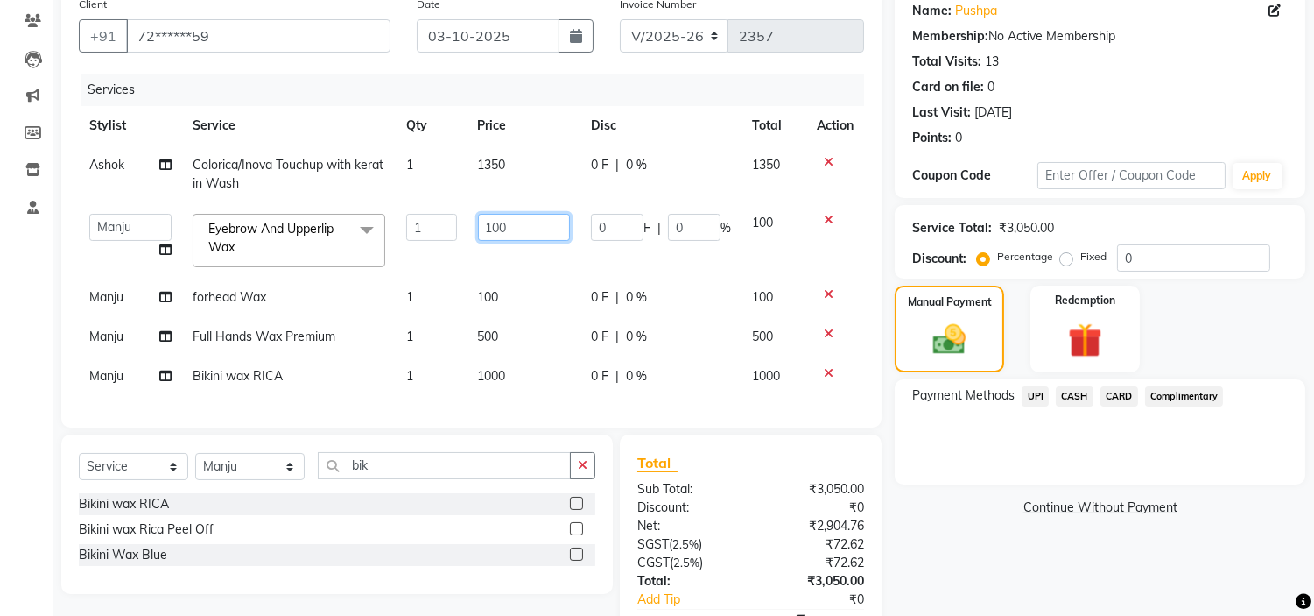
click at [545, 226] on input "100" at bounding box center [524, 227] width 92 height 27
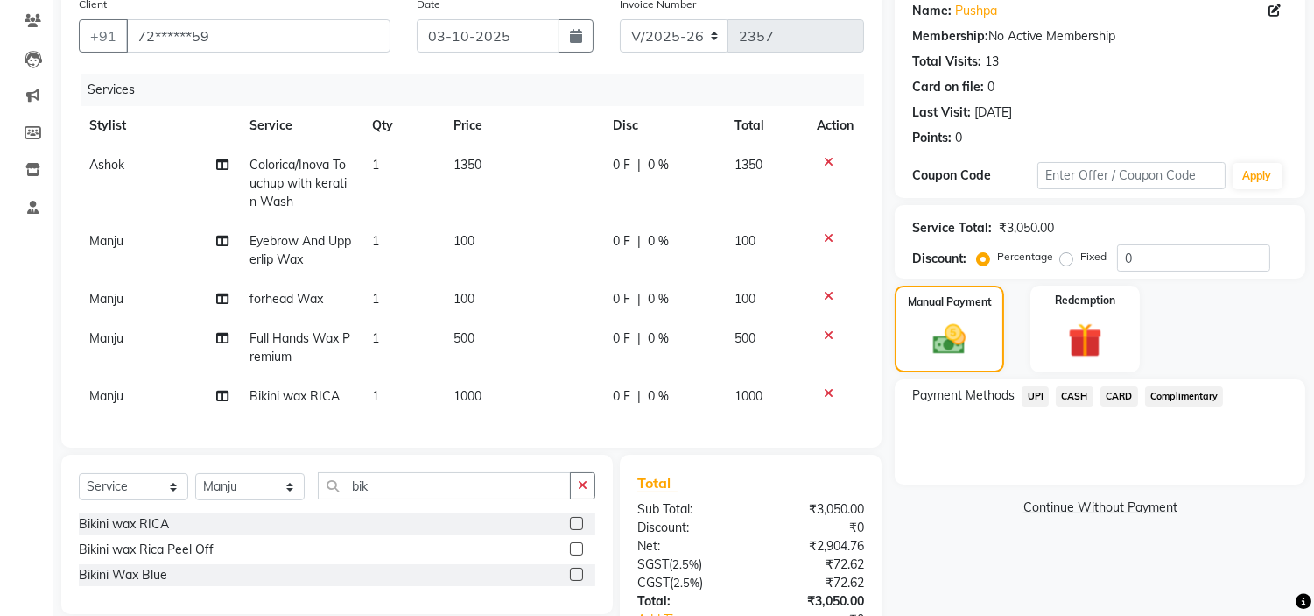
click at [491, 290] on td "100" at bounding box center [522, 298] width 159 height 39
select select "53424"
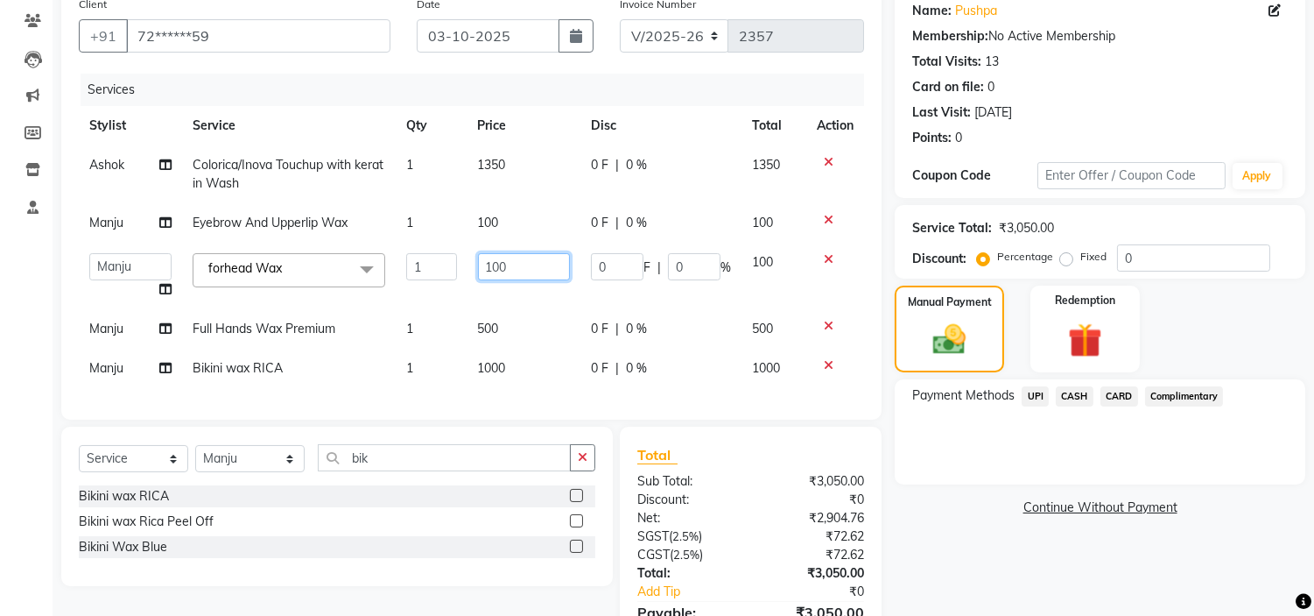
click at [527, 271] on input "100" at bounding box center [524, 266] width 92 height 27
type input "100"
click at [503, 321] on td "500" at bounding box center [524, 328] width 113 height 39
select select "53424"
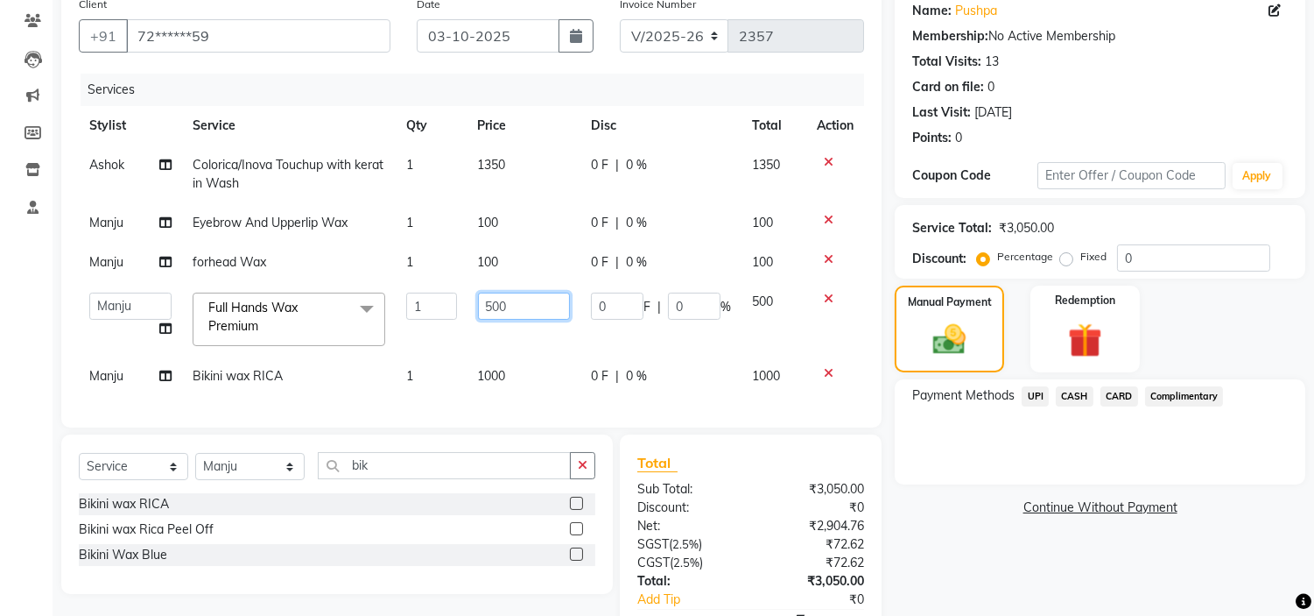
click at [517, 311] on input "500" at bounding box center [524, 305] width 92 height 27
type input "5"
type input "450"
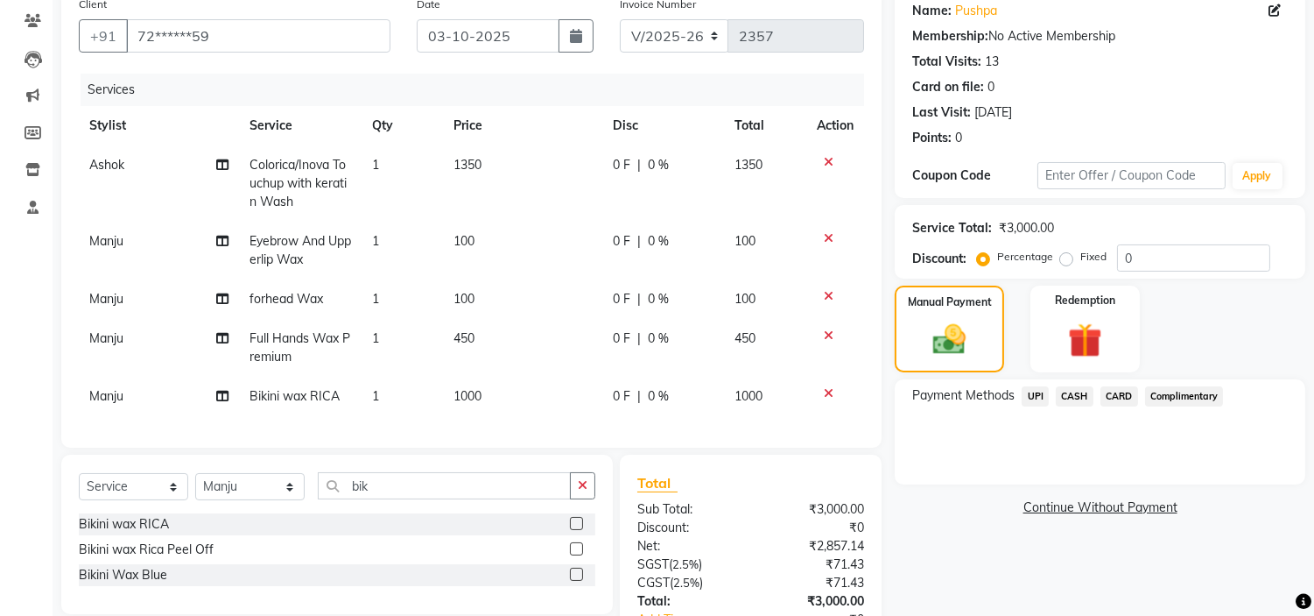
click at [979, 505] on link "Continue Without Payment" at bounding box center [1100, 507] width 404 height 18
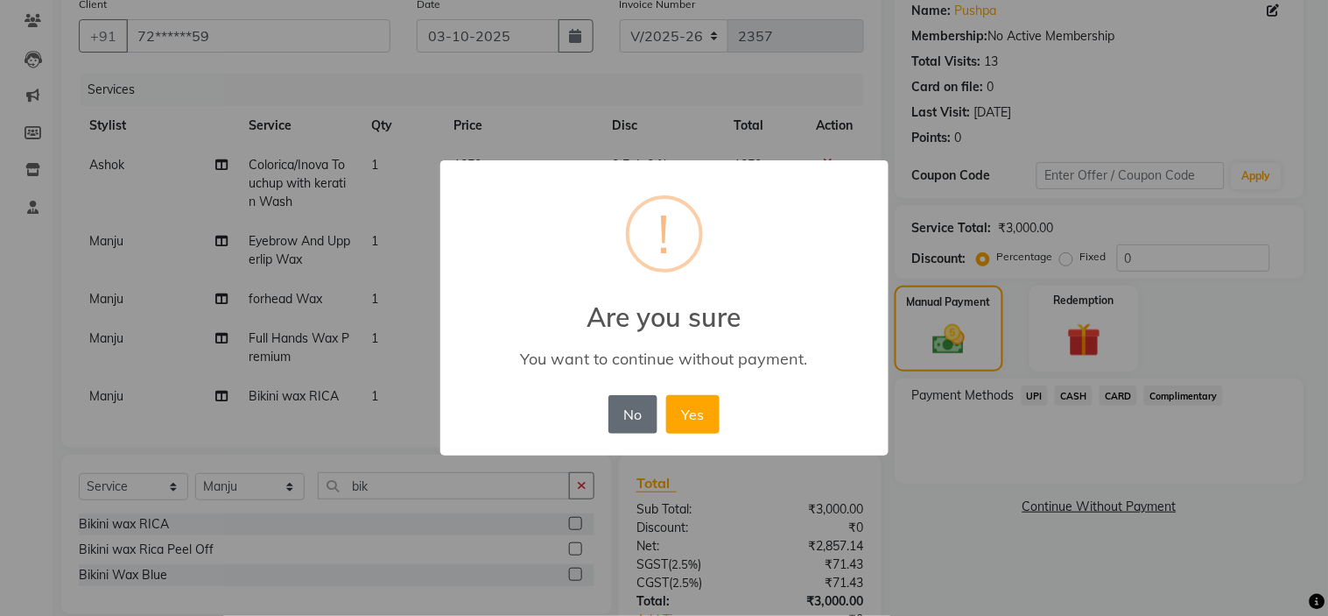
click at [642, 410] on button "No" at bounding box center [633, 414] width 49 height 39
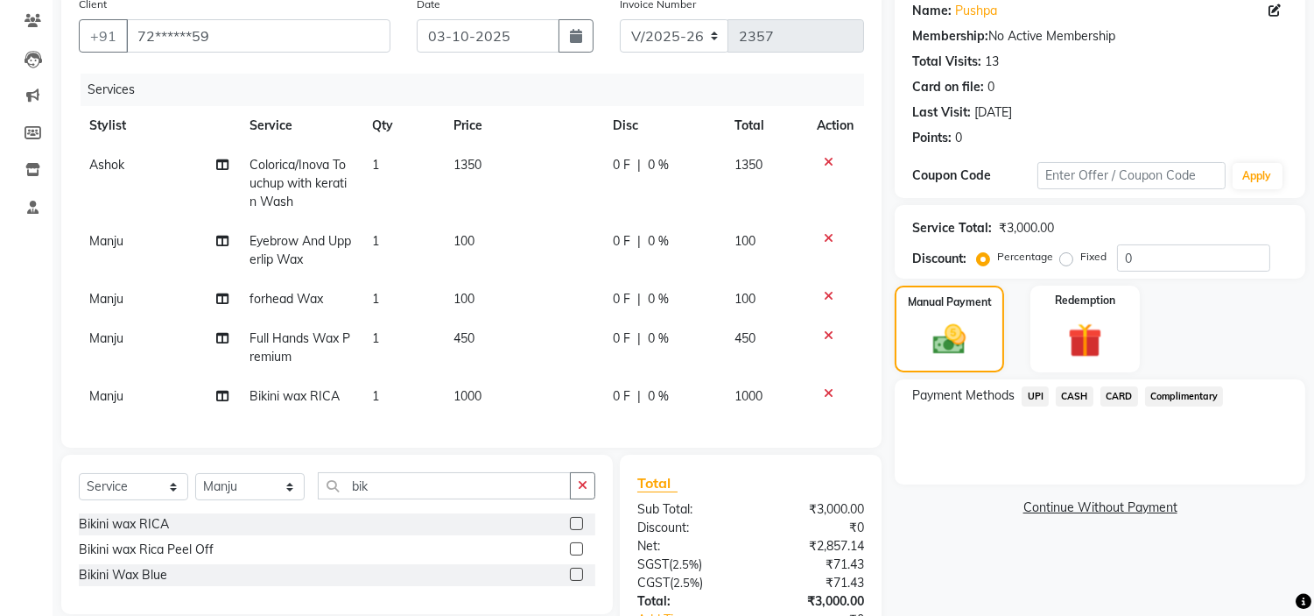
click at [1081, 392] on span "CASH" at bounding box center [1075, 396] width 38 height 20
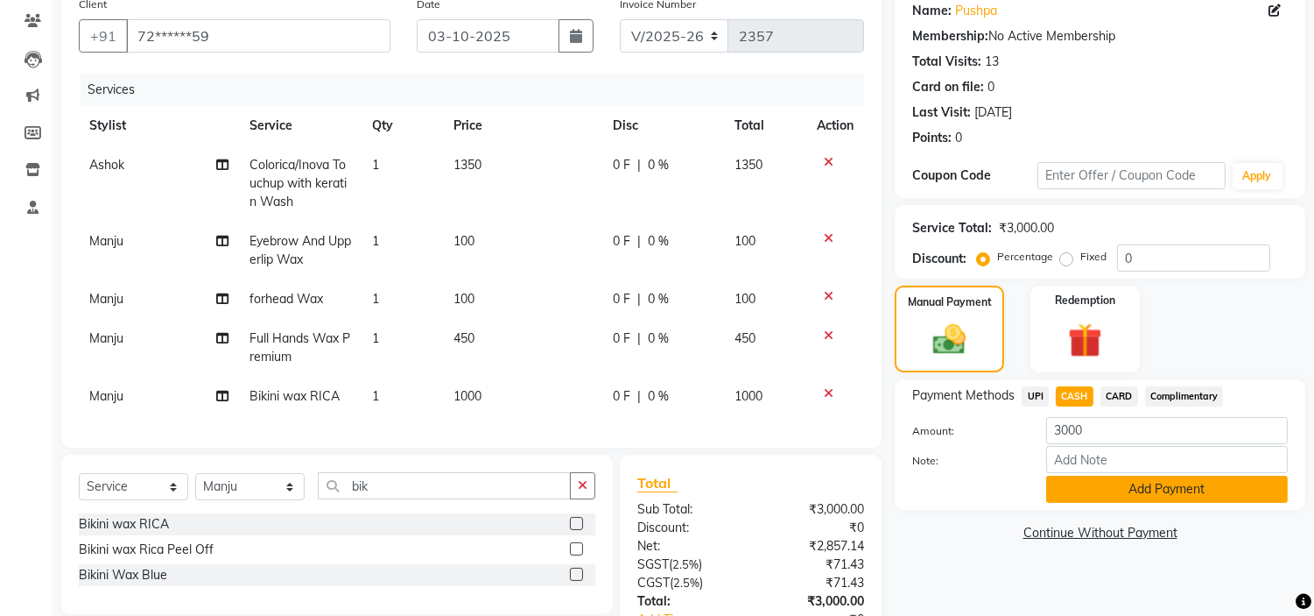
click at [1175, 482] on button "Add Payment" at bounding box center [1167, 488] width 242 height 27
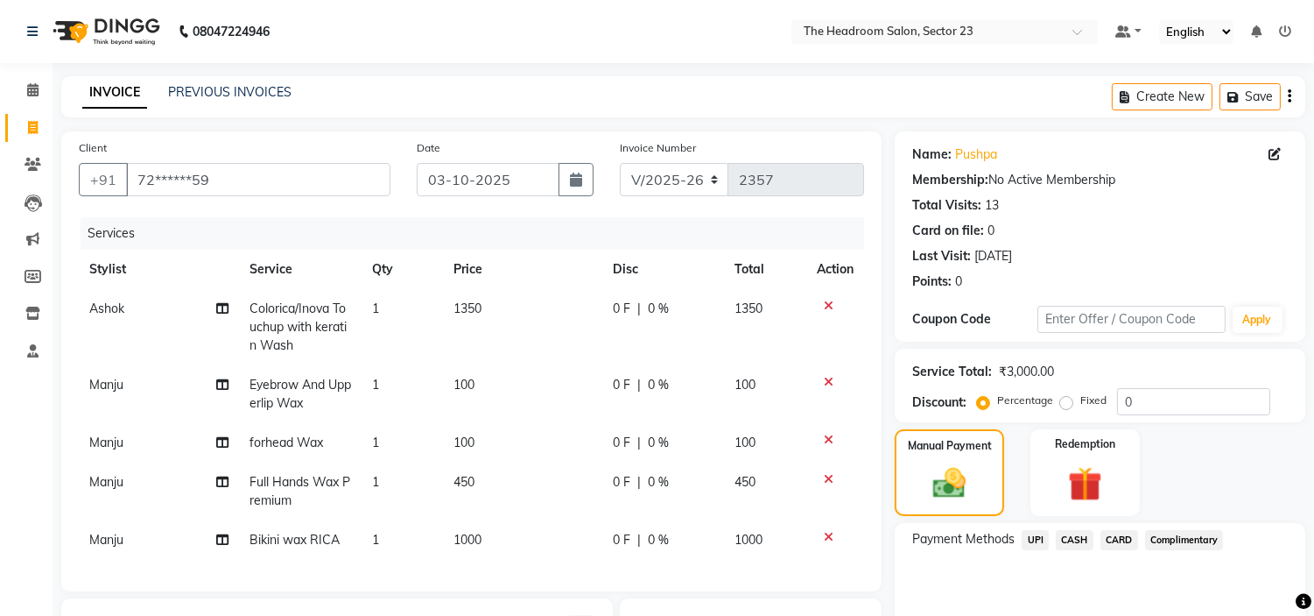
scroll to position [342, 0]
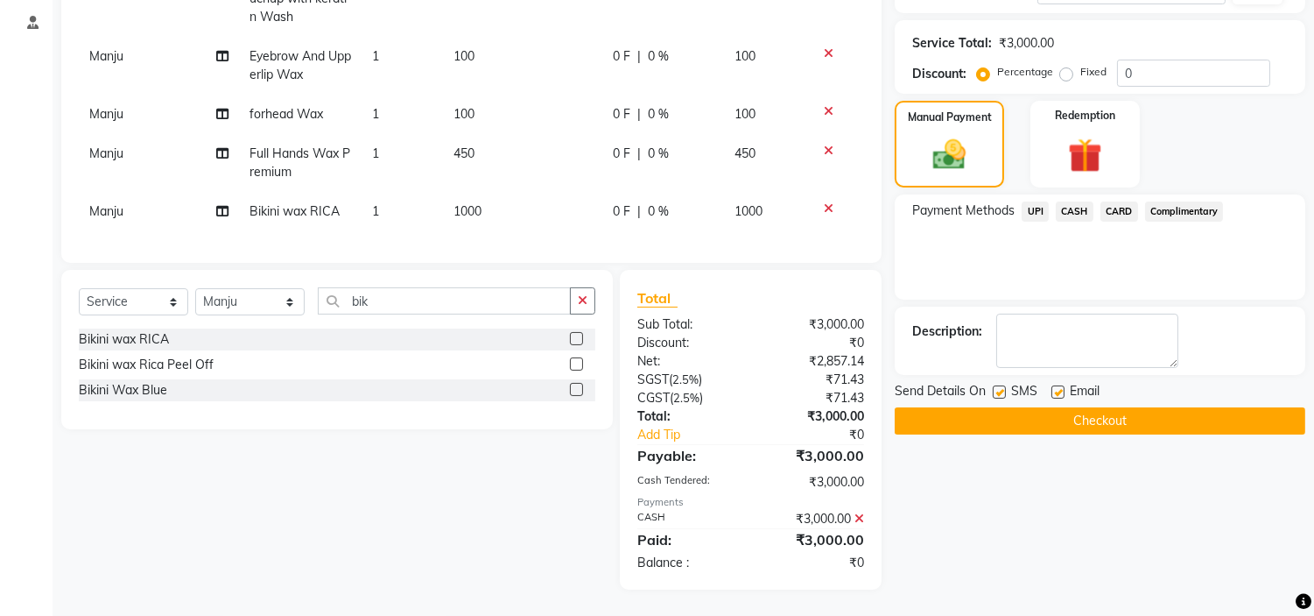
click at [1086, 409] on button "Checkout" at bounding box center [1100, 420] width 411 height 27
